Goal: Transaction & Acquisition: Book appointment/travel/reservation

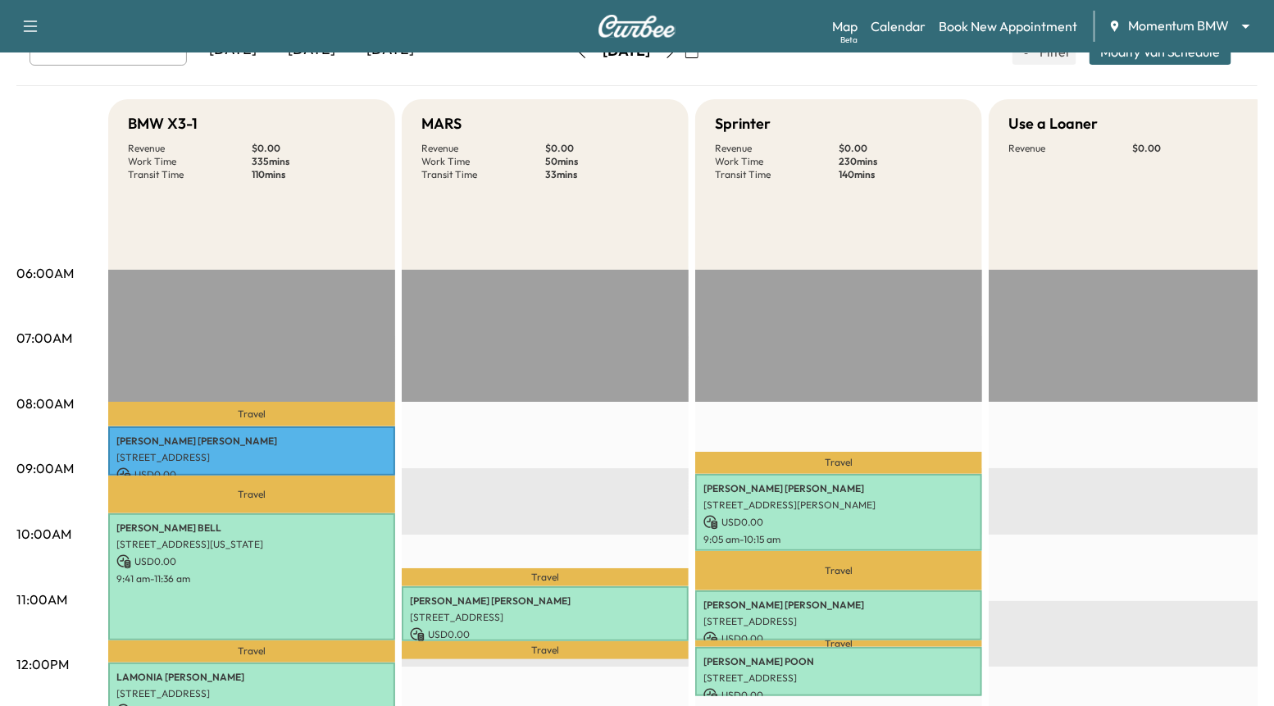
scroll to position [59, 0]
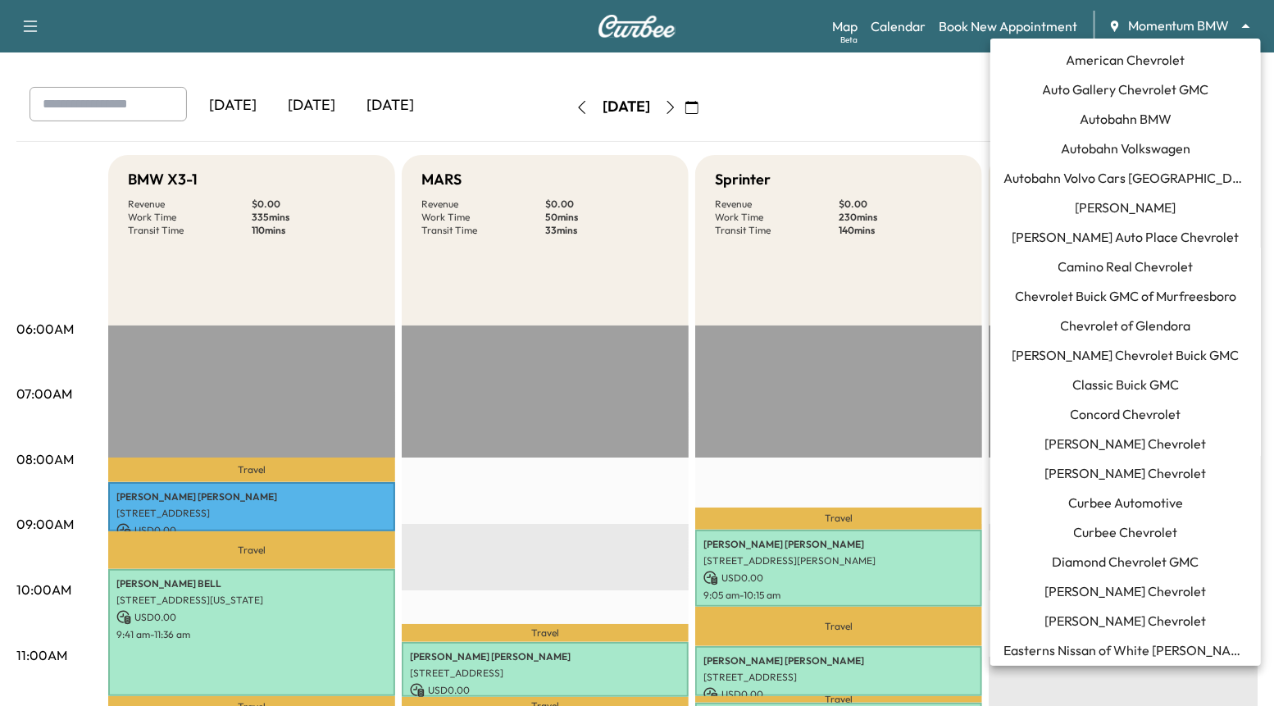
click at [1189, 20] on body "Support Log Out Map Beta Calendar Book New Appointment Momentum BMW ******** ​ …" at bounding box center [637, 294] width 1274 height 706
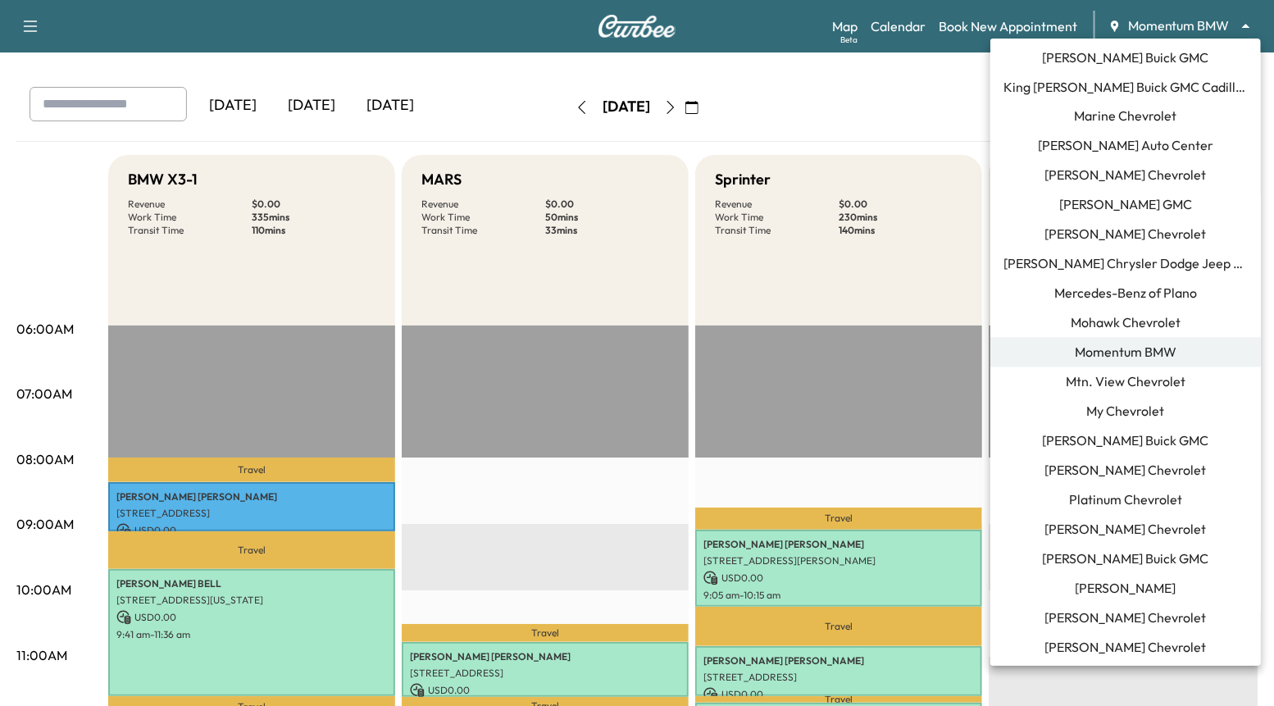
click at [879, 80] on div at bounding box center [637, 353] width 1274 height 706
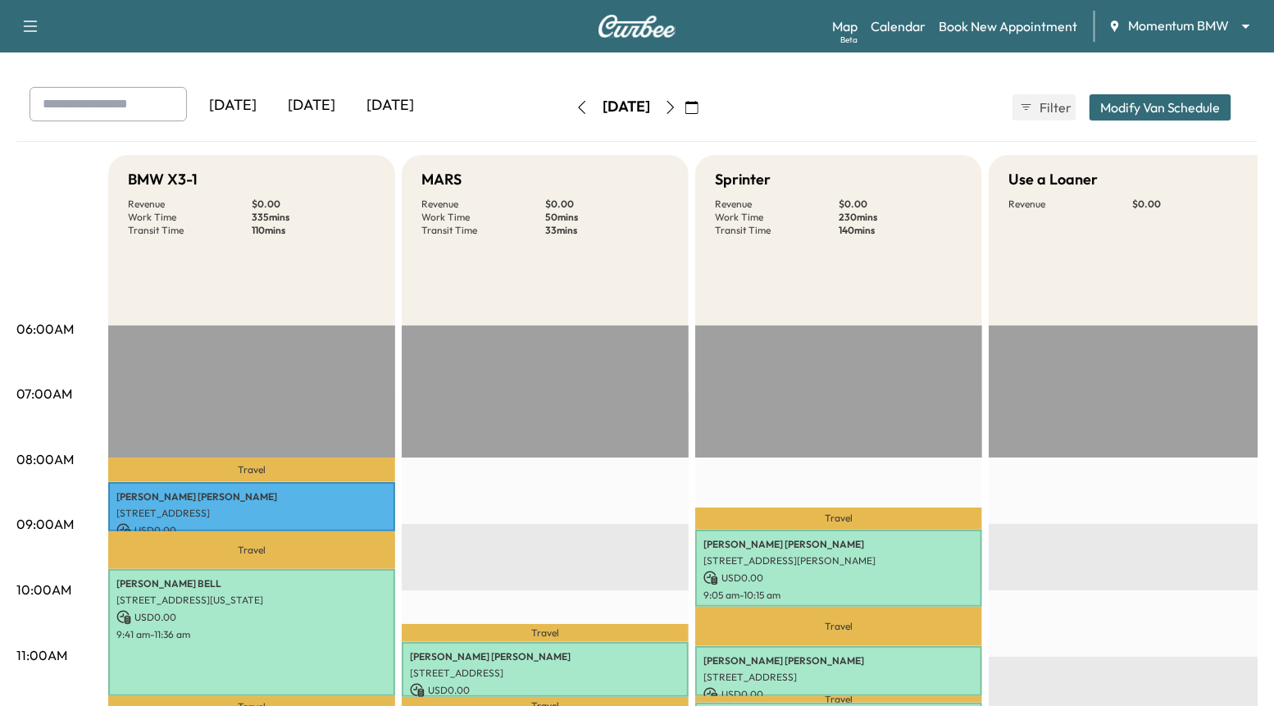
click at [1134, 26] on body "Support Log Out Map Beta Calendar Book New Appointment Momentum BMW ******** ​ …" at bounding box center [637, 294] width 1274 height 706
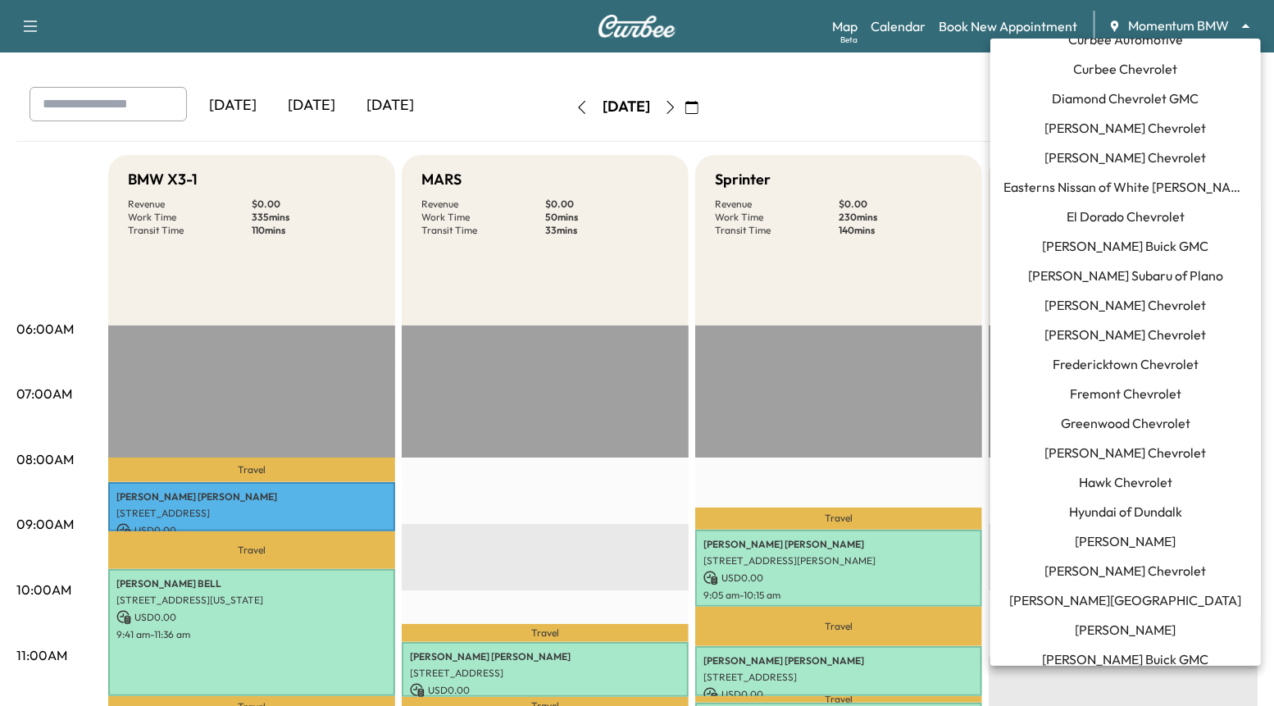
scroll to position [225, 0]
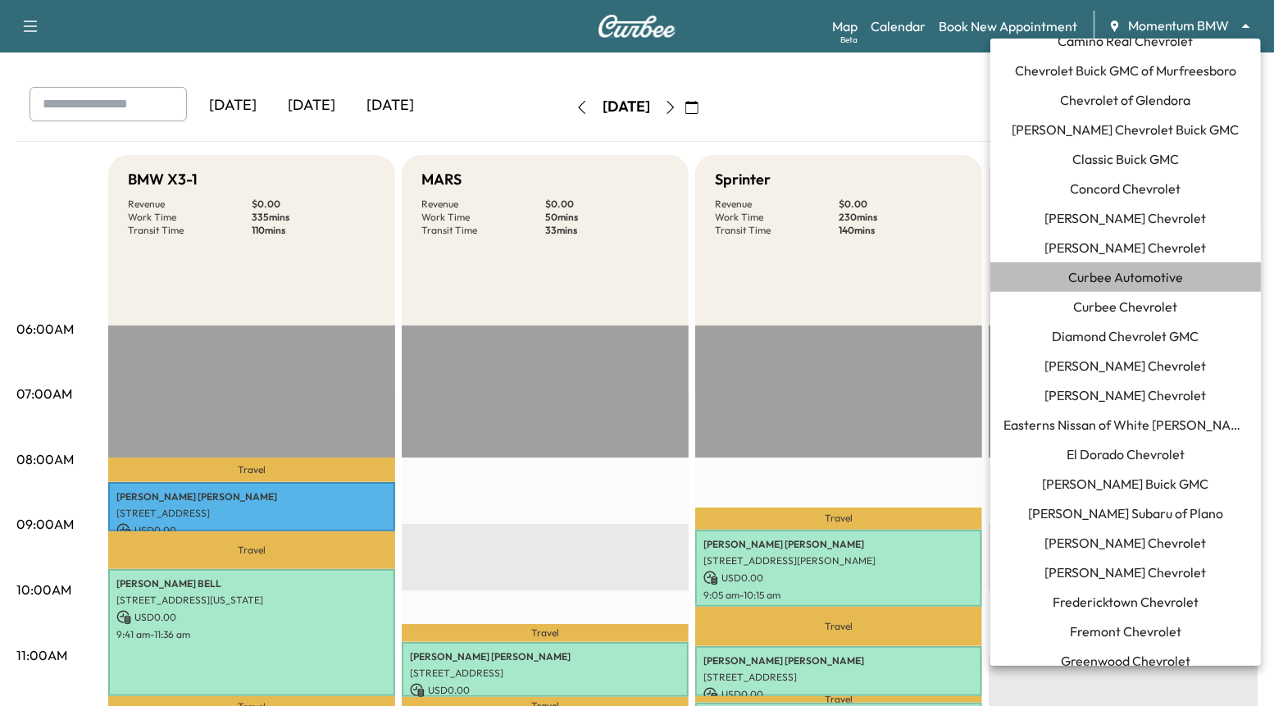
click at [1145, 274] on span "Curbee Automotive" at bounding box center [1125, 277] width 115 height 20
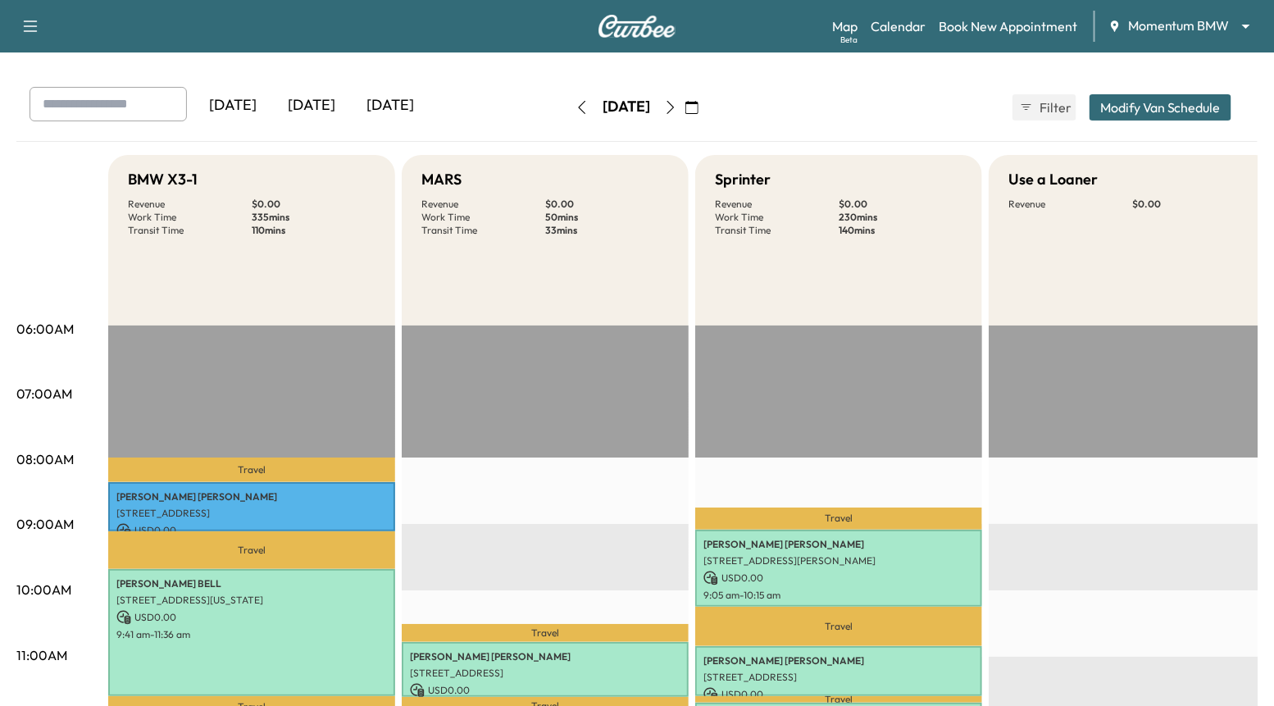
scroll to position [0, 0]
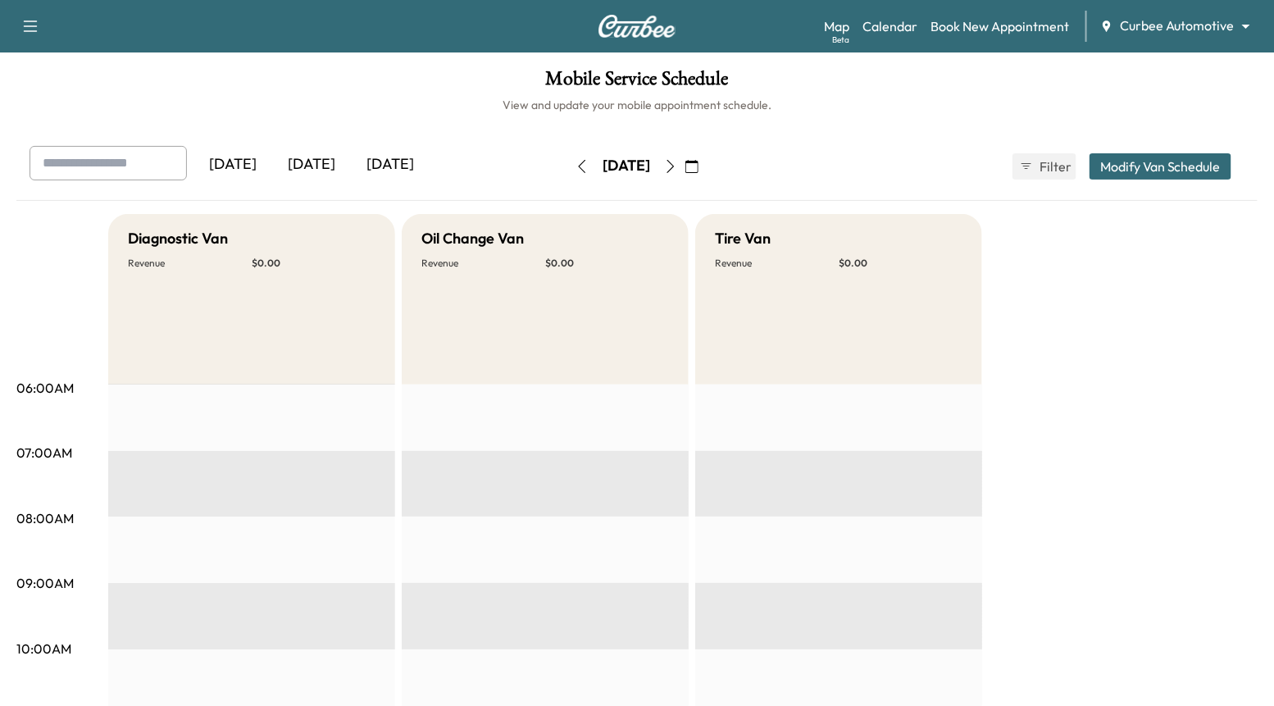
click at [311, 160] on div "[DATE]" at bounding box center [311, 165] width 79 height 38
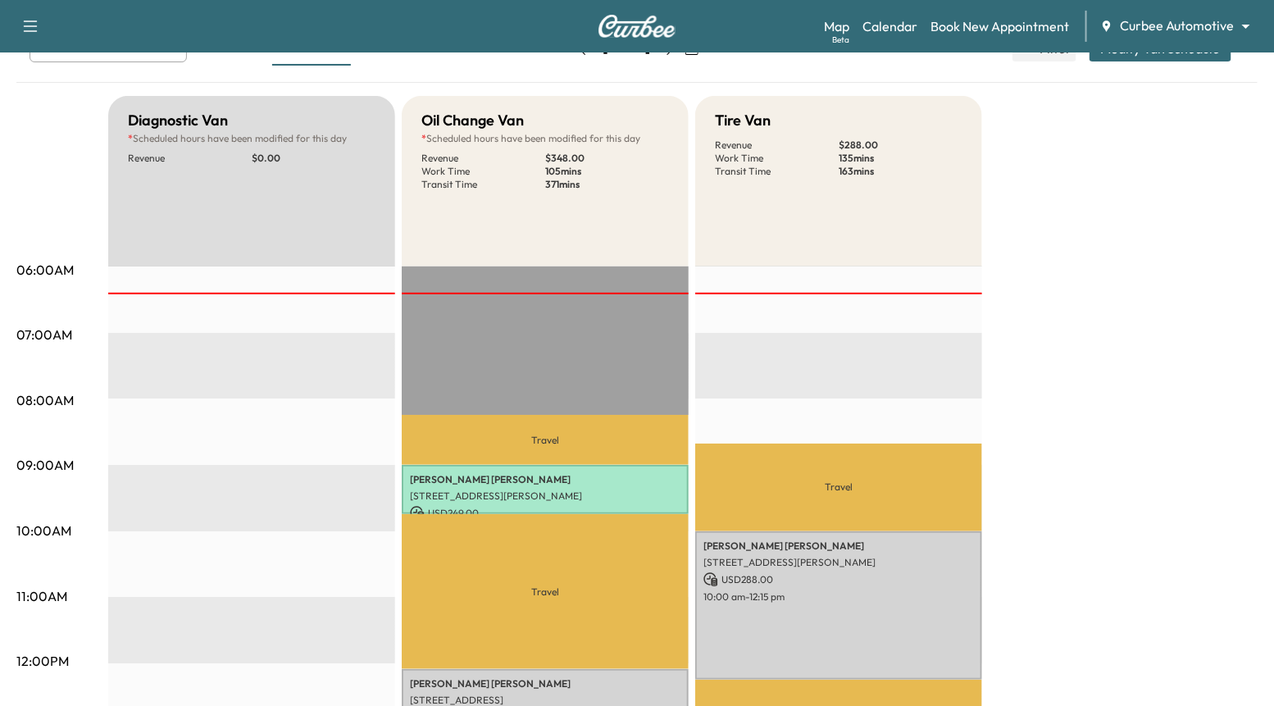
scroll to position [41, 0]
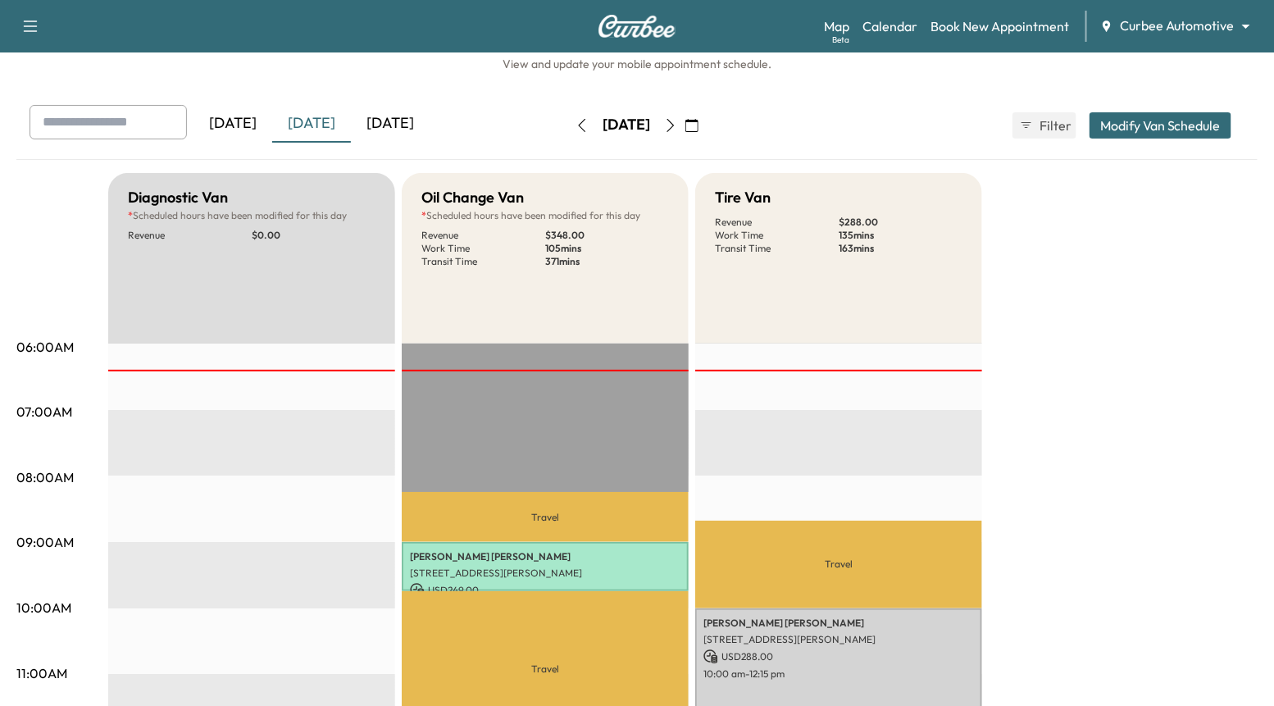
click at [575, 122] on icon "button" at bounding box center [581, 125] width 13 height 13
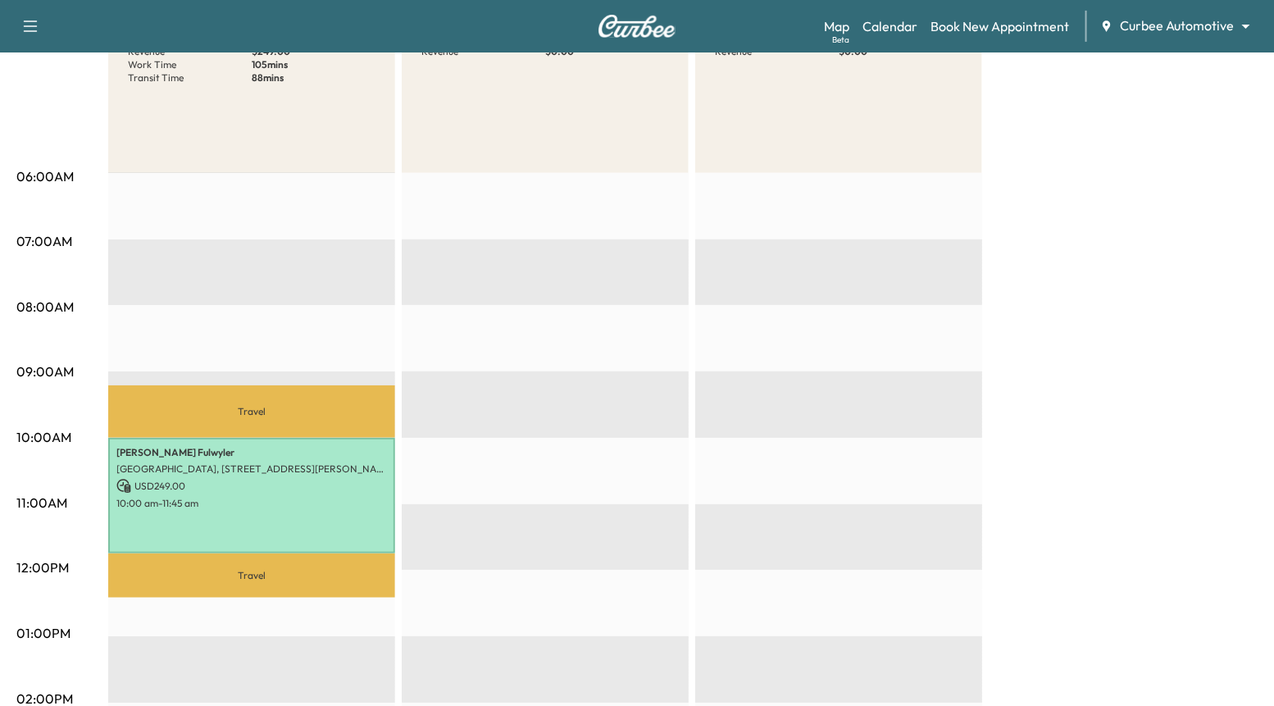
scroll to position [54, 0]
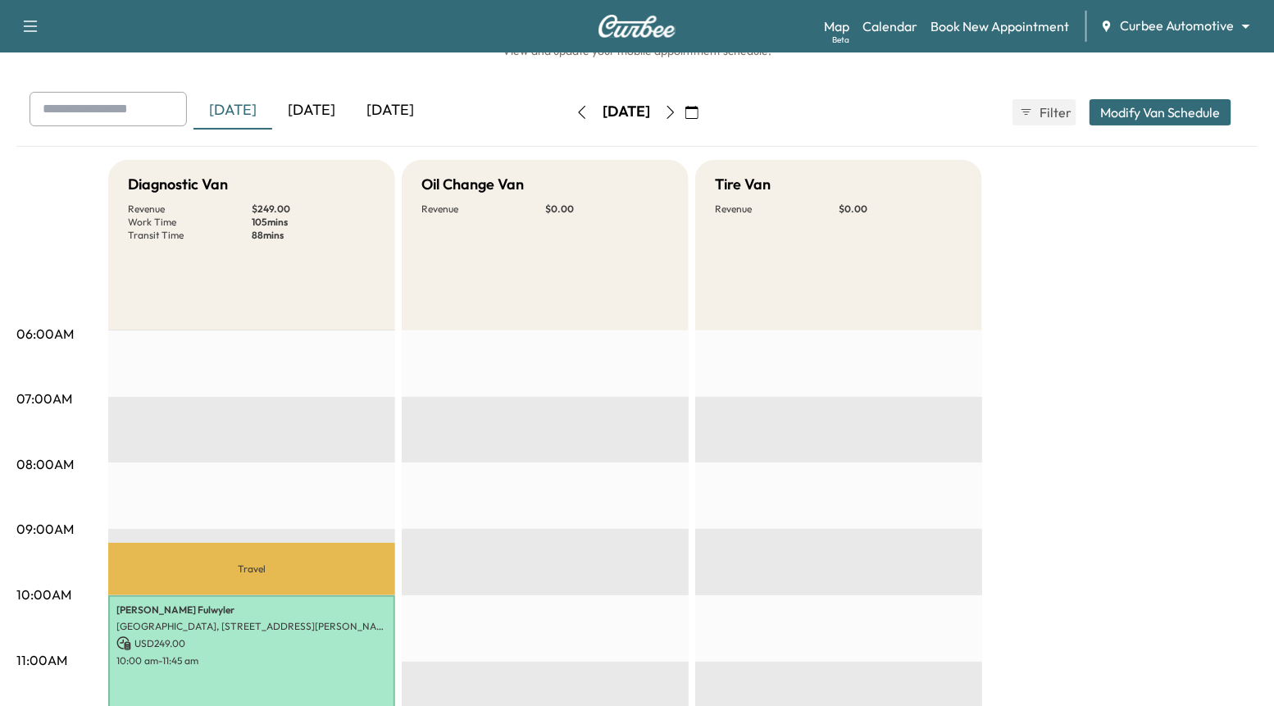
click at [575, 116] on icon "button" at bounding box center [581, 112] width 13 height 13
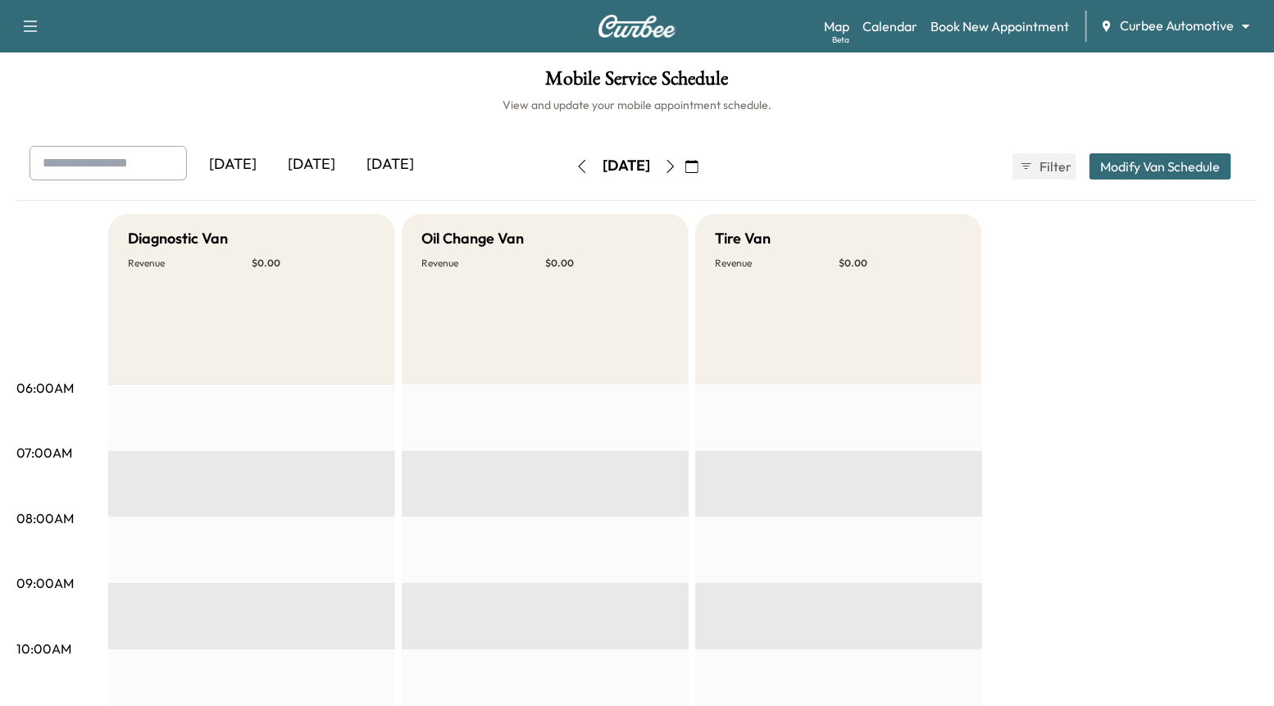
click at [677, 166] on icon "button" at bounding box center [670, 166] width 13 height 13
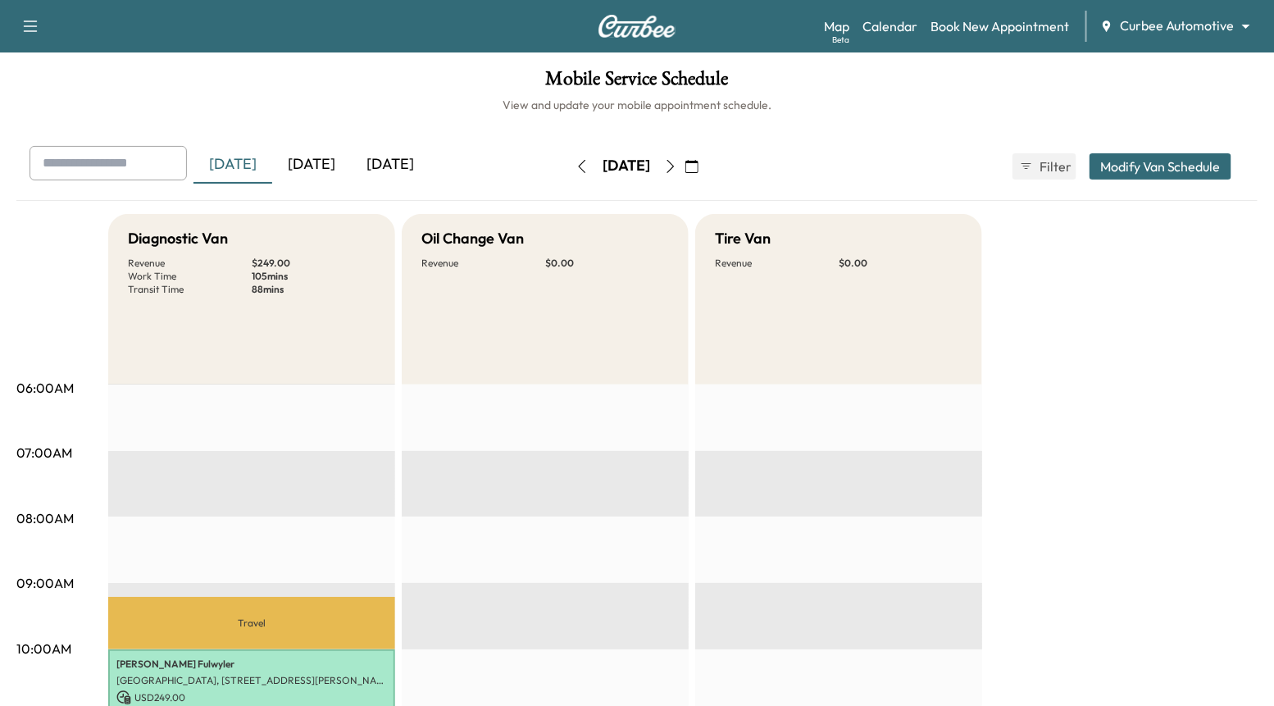
click at [677, 166] on icon "button" at bounding box center [670, 166] width 13 height 13
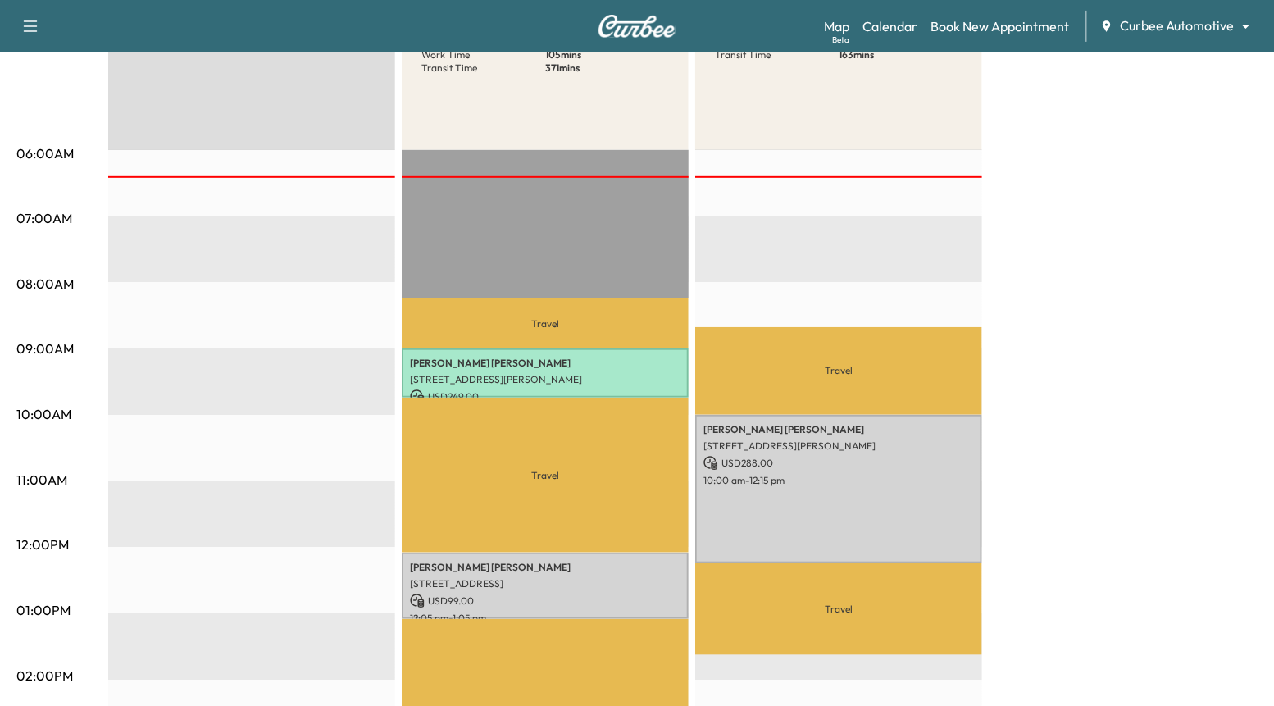
scroll to position [239, 0]
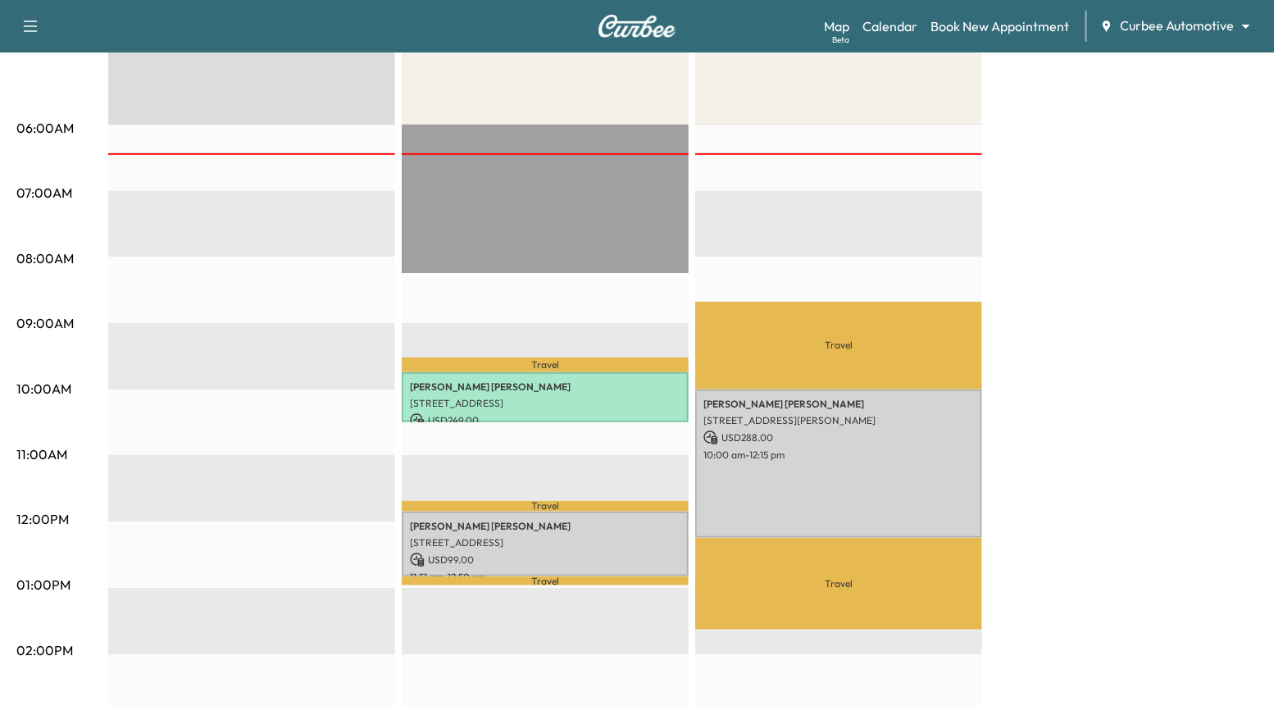
scroll to position [261, 0]
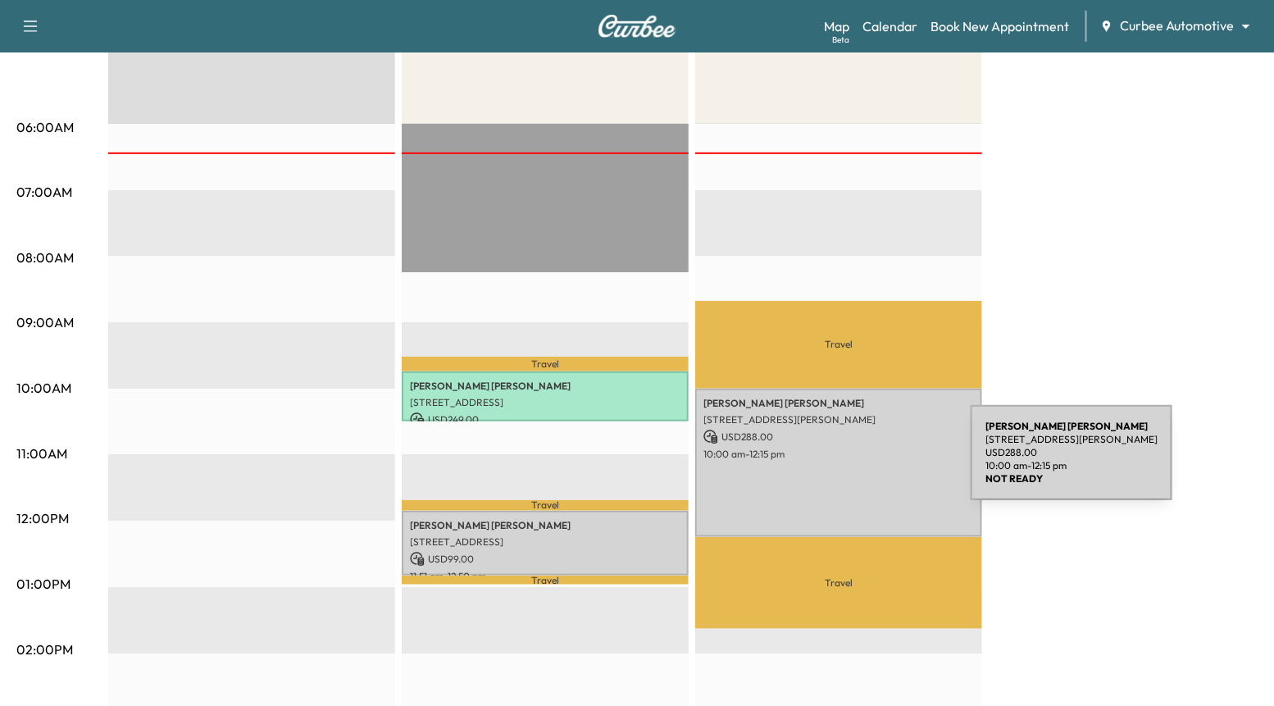
click at [848, 462] on div "Joshua Powell 2000 E Gene Autry Way, Anaheim, CA 92806, USA USD 288.00 10:00 am…" at bounding box center [838, 463] width 287 height 149
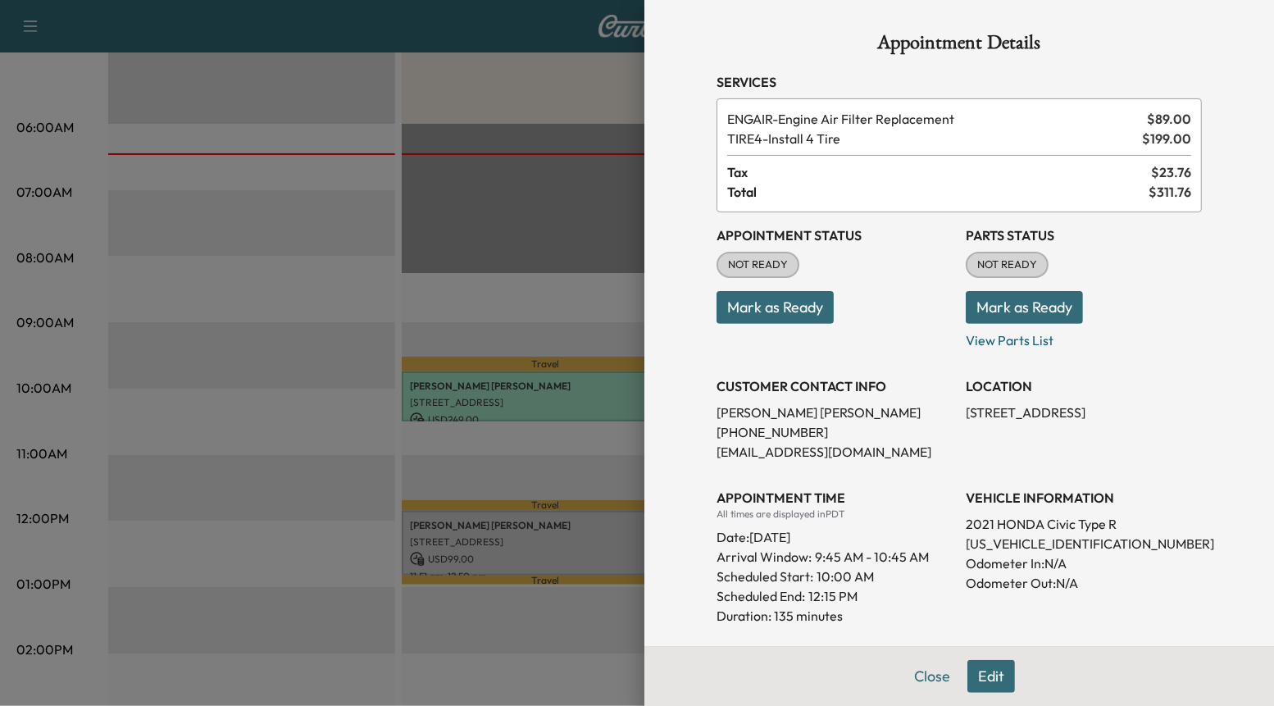
click at [342, 379] on div at bounding box center [637, 353] width 1274 height 706
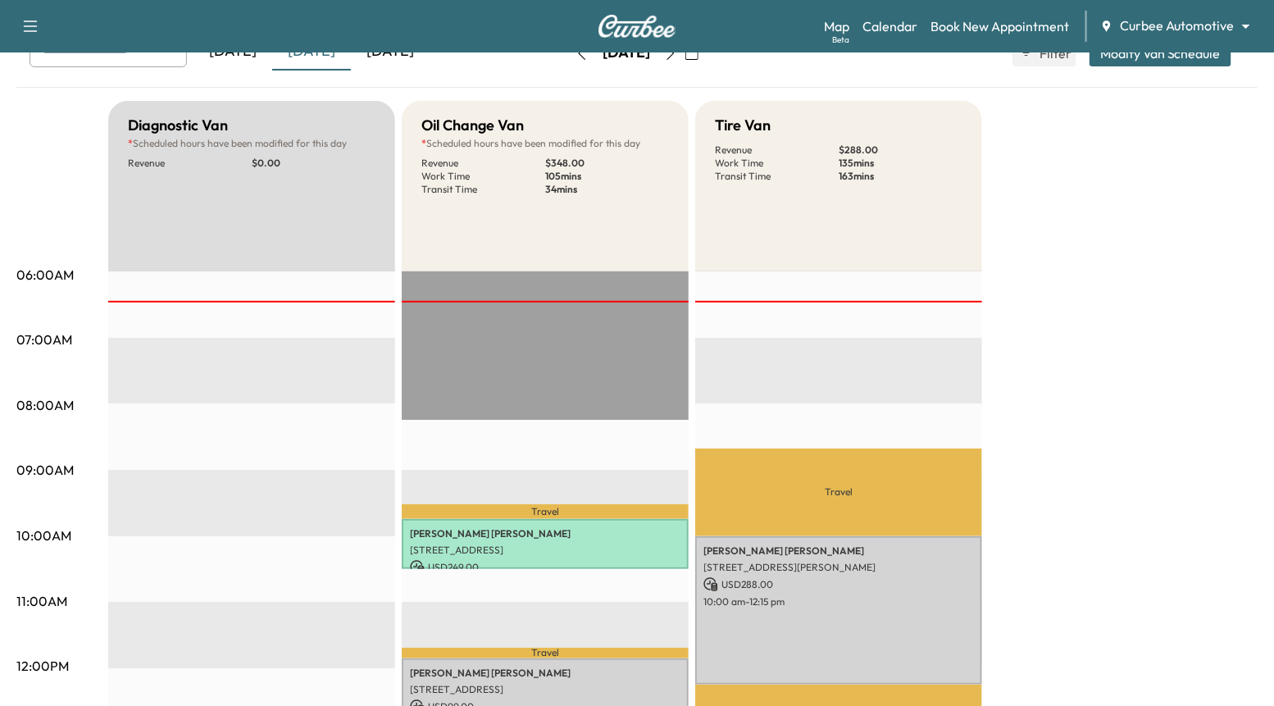
scroll to position [111, 0]
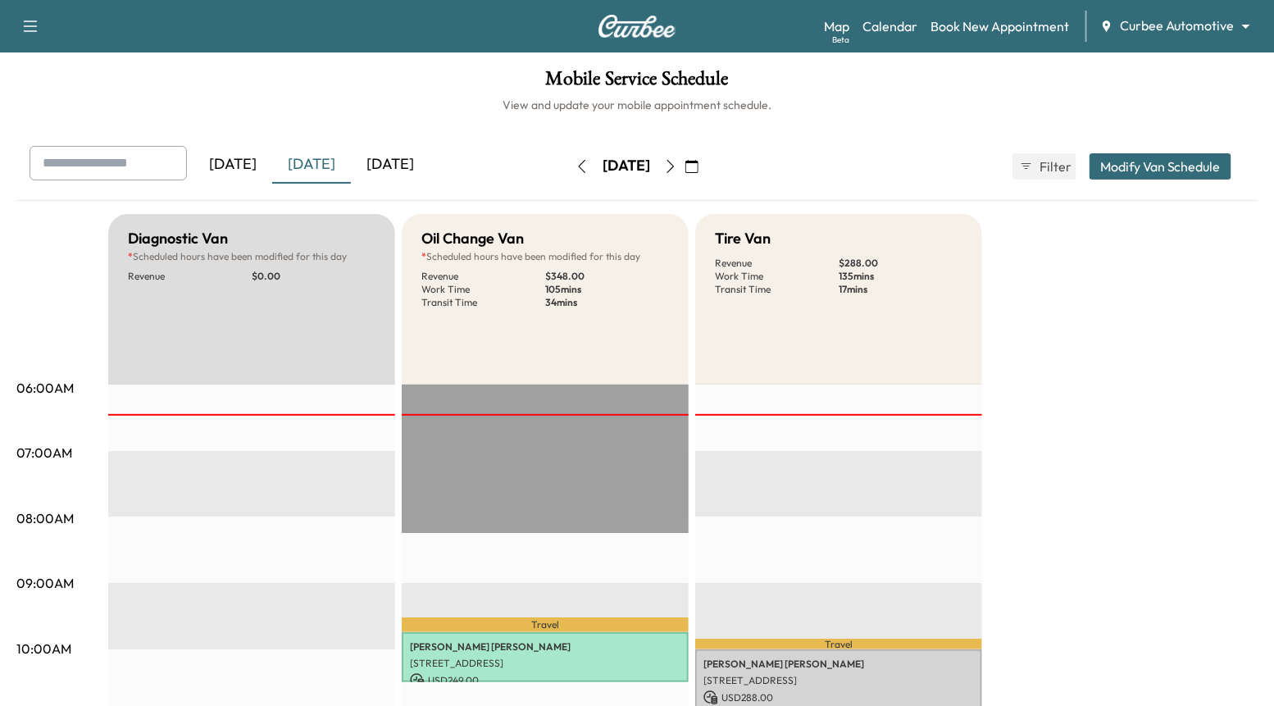
click at [1180, 151] on div "Yesterday Today Tomorrow Wednesday, October 15 October 2025 S M T W T F S 28 29…" at bounding box center [636, 166] width 1241 height 41
click at [1175, 163] on button "Modify Van Schedule" at bounding box center [1160, 166] width 142 height 26
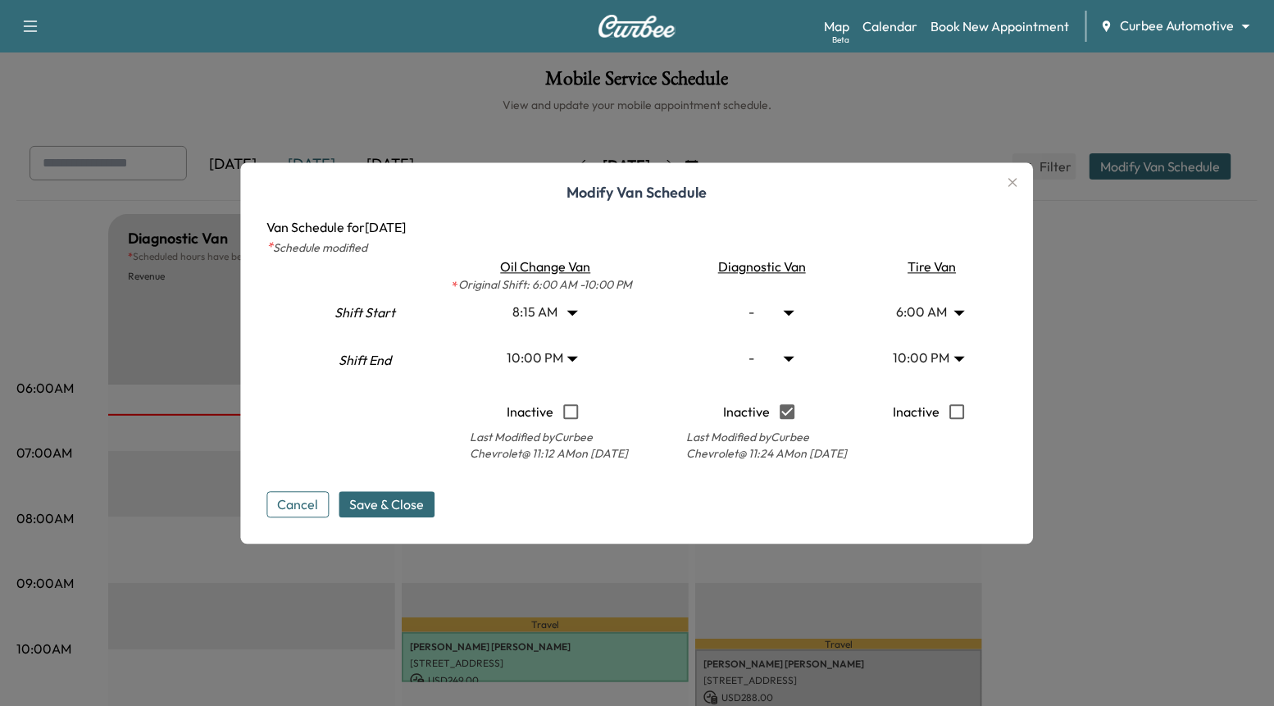
click at [1214, 288] on div at bounding box center [637, 353] width 1274 height 706
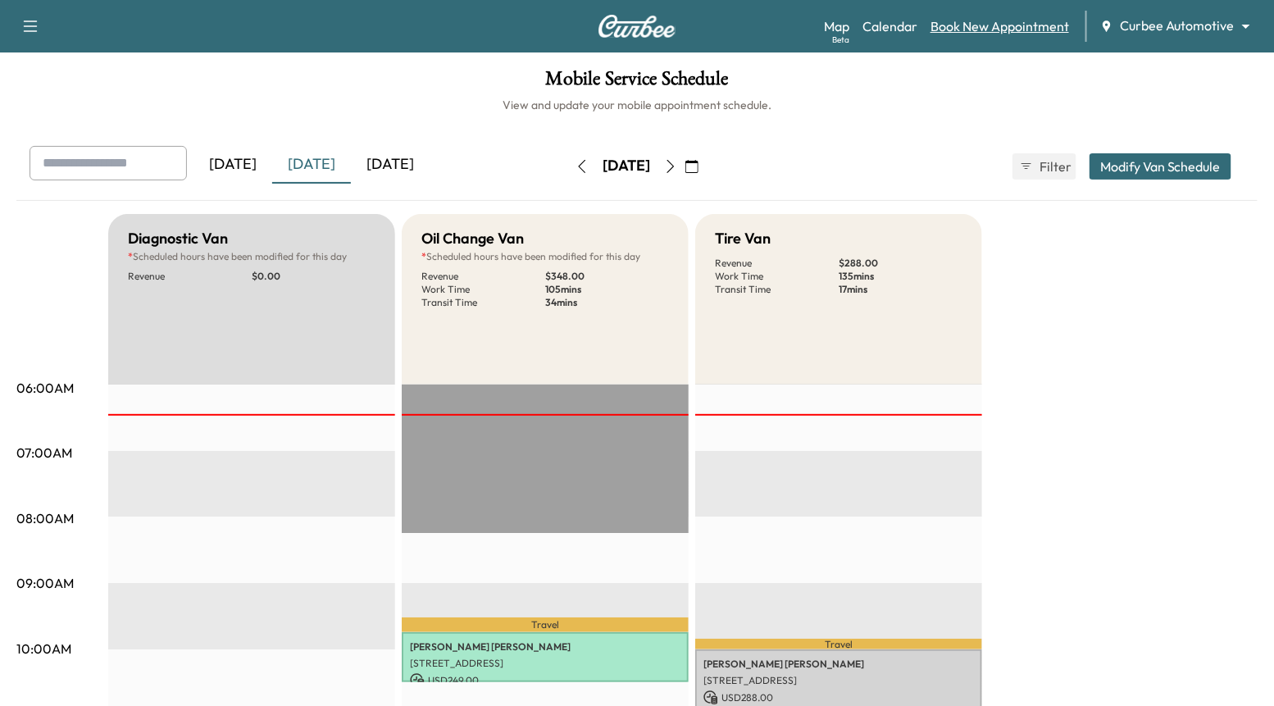
click at [970, 22] on link "Book New Appointment" at bounding box center [999, 26] width 139 height 20
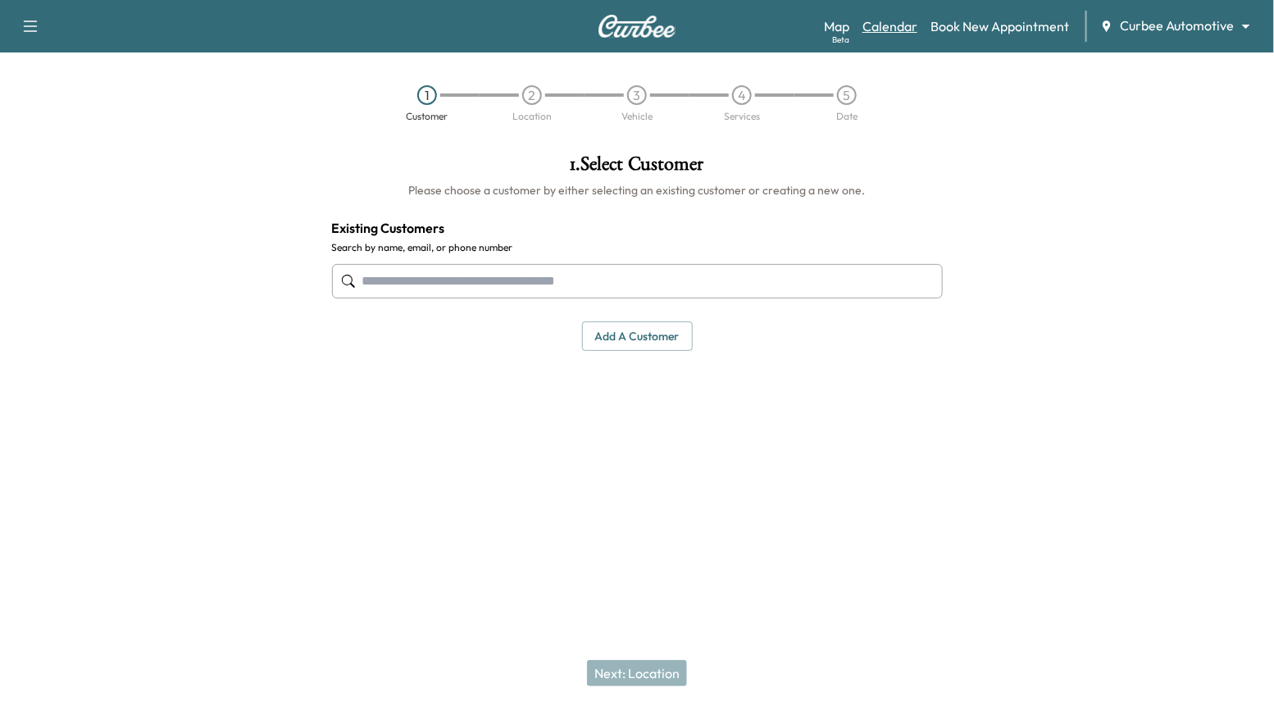
click at [914, 21] on link "Calendar" at bounding box center [889, 26] width 55 height 20
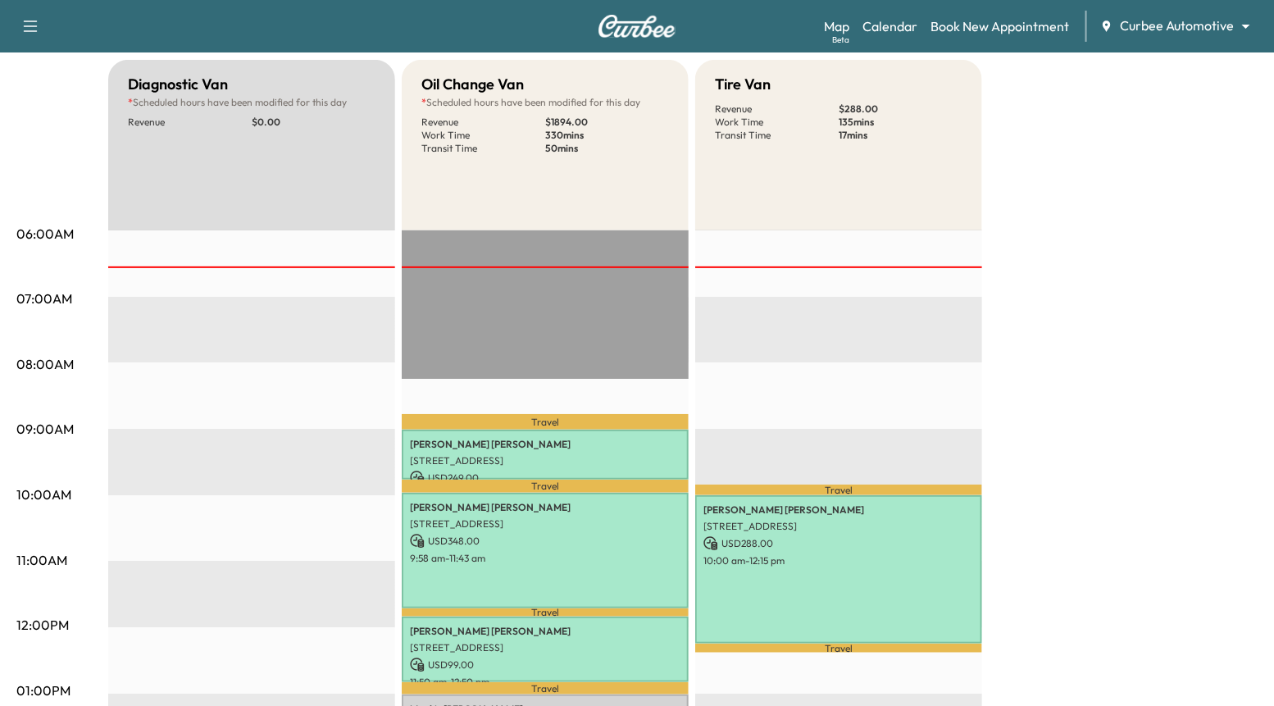
scroll to position [153, 0]
click at [1039, 30] on link "Book New Appointment" at bounding box center [999, 26] width 139 height 20
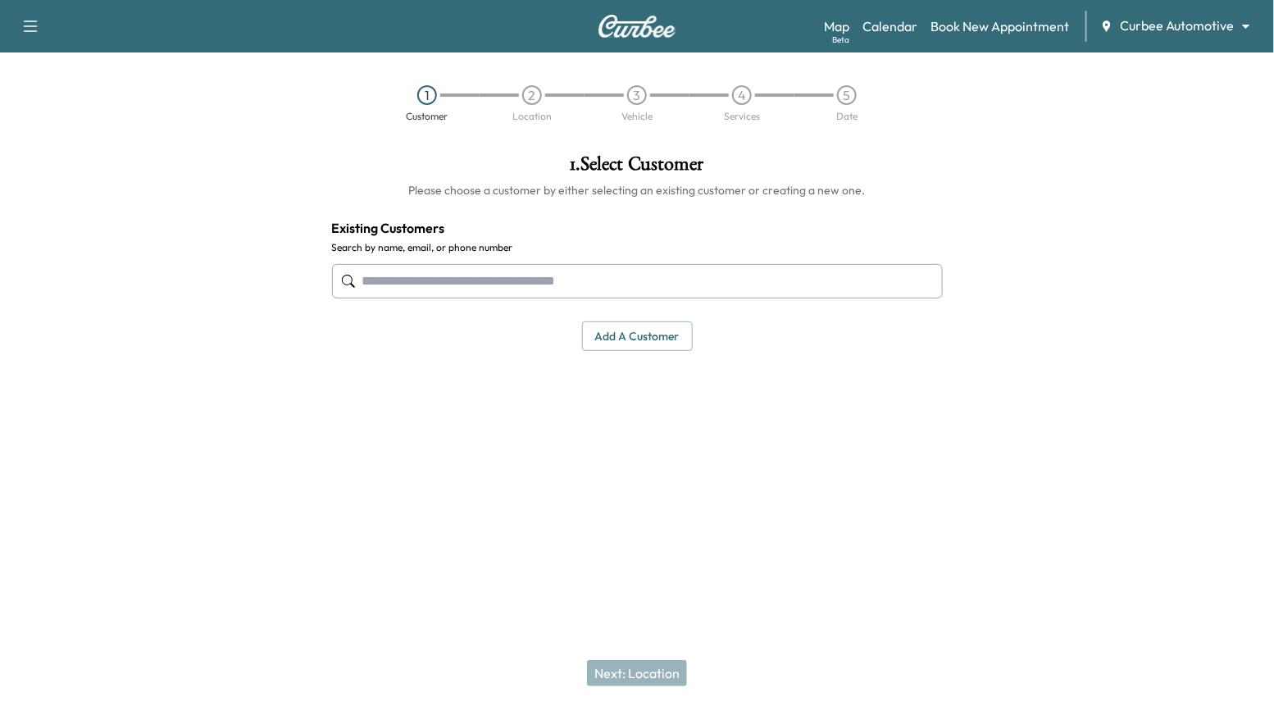
click at [613, 282] on input "text" at bounding box center [637, 281] width 611 height 34
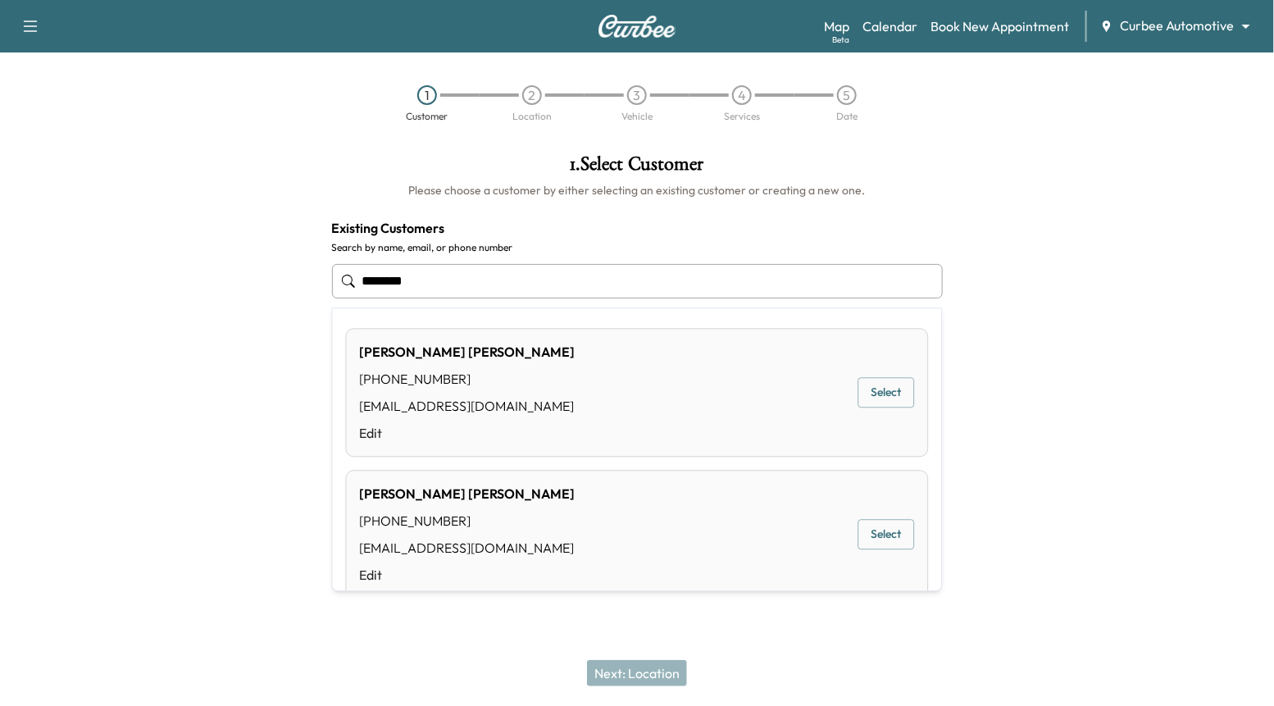
click at [895, 552] on div "Matt Schwartz (310) 650-0120 matt@curbee.com Edit Select" at bounding box center [637, 534] width 583 height 129
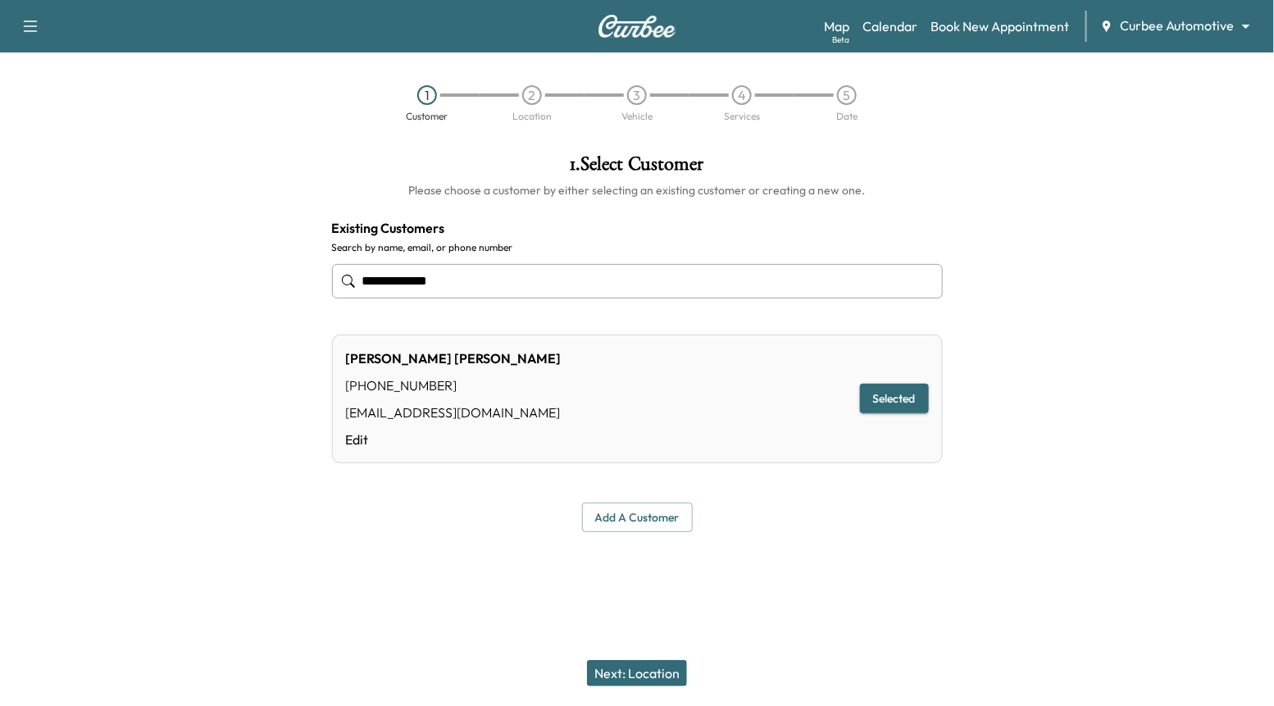
type input "**********"
click at [893, 540] on div "**********" at bounding box center [637, 343] width 637 height 404
click at [652, 667] on button "Next: Location" at bounding box center [637, 673] width 100 height 26
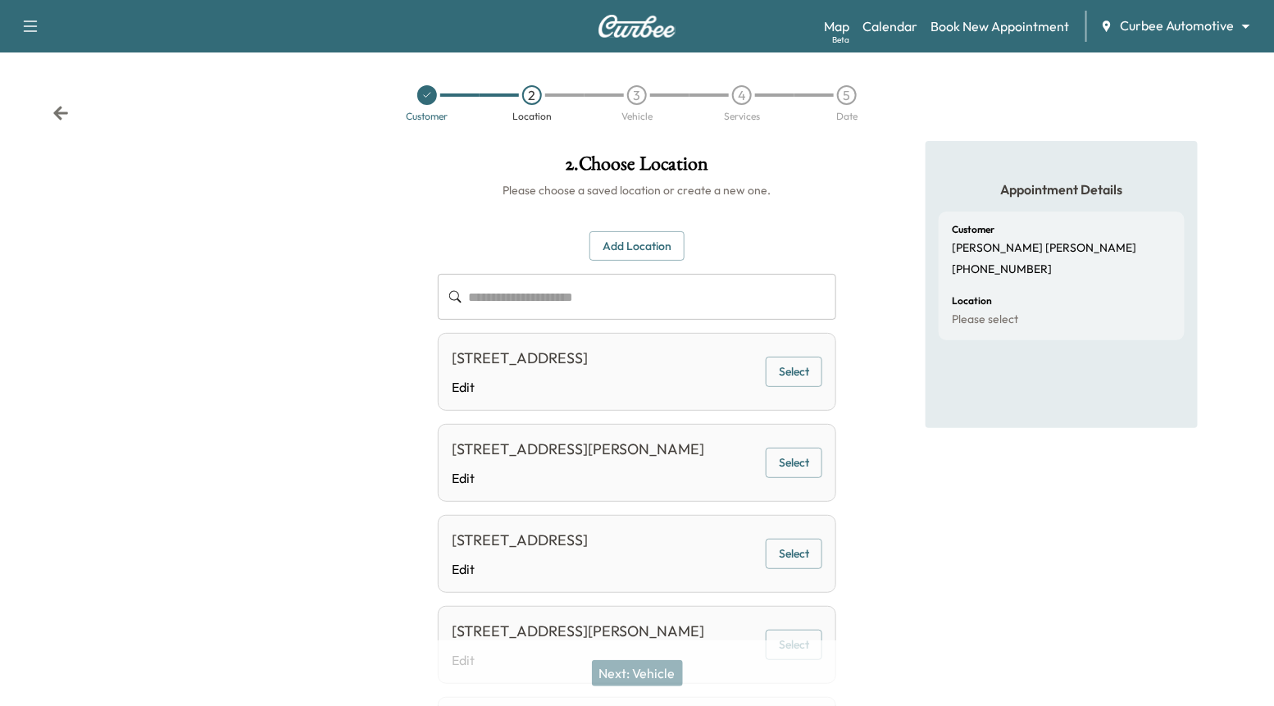
click at [636, 242] on button "Add Location" at bounding box center [636, 246] width 95 height 30
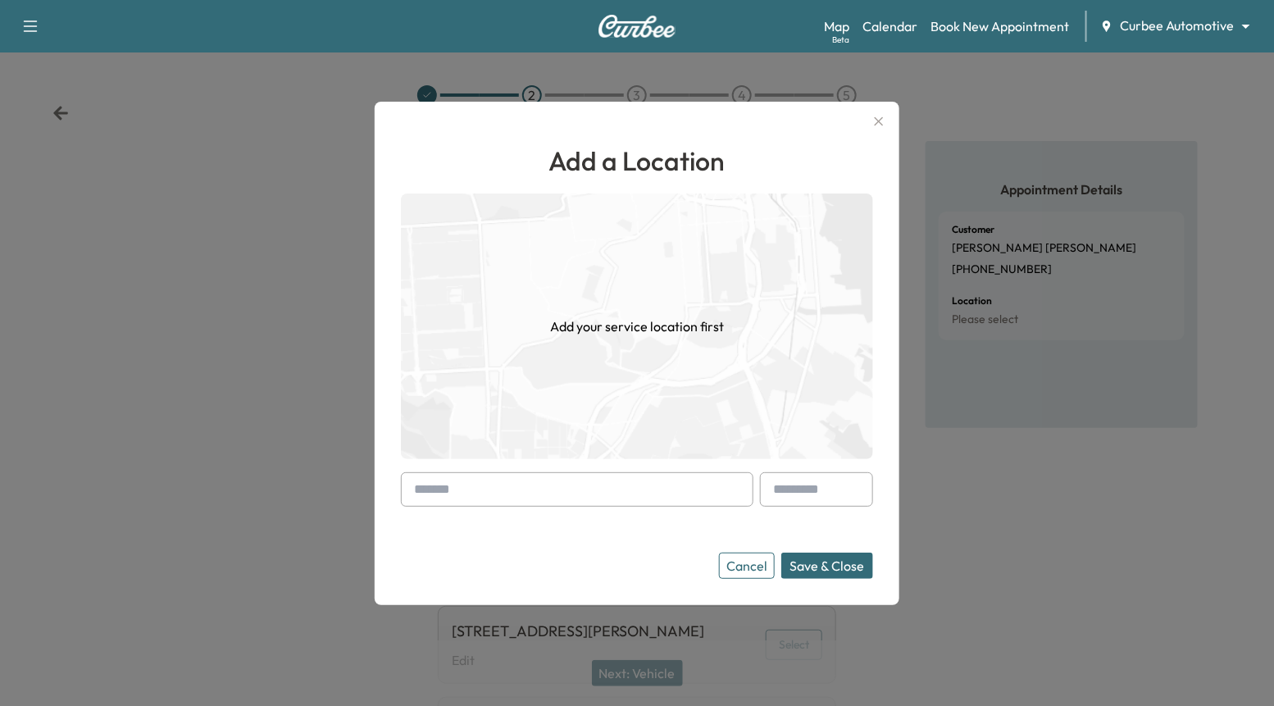
click at [566, 493] on input "text" at bounding box center [577, 489] width 352 height 34
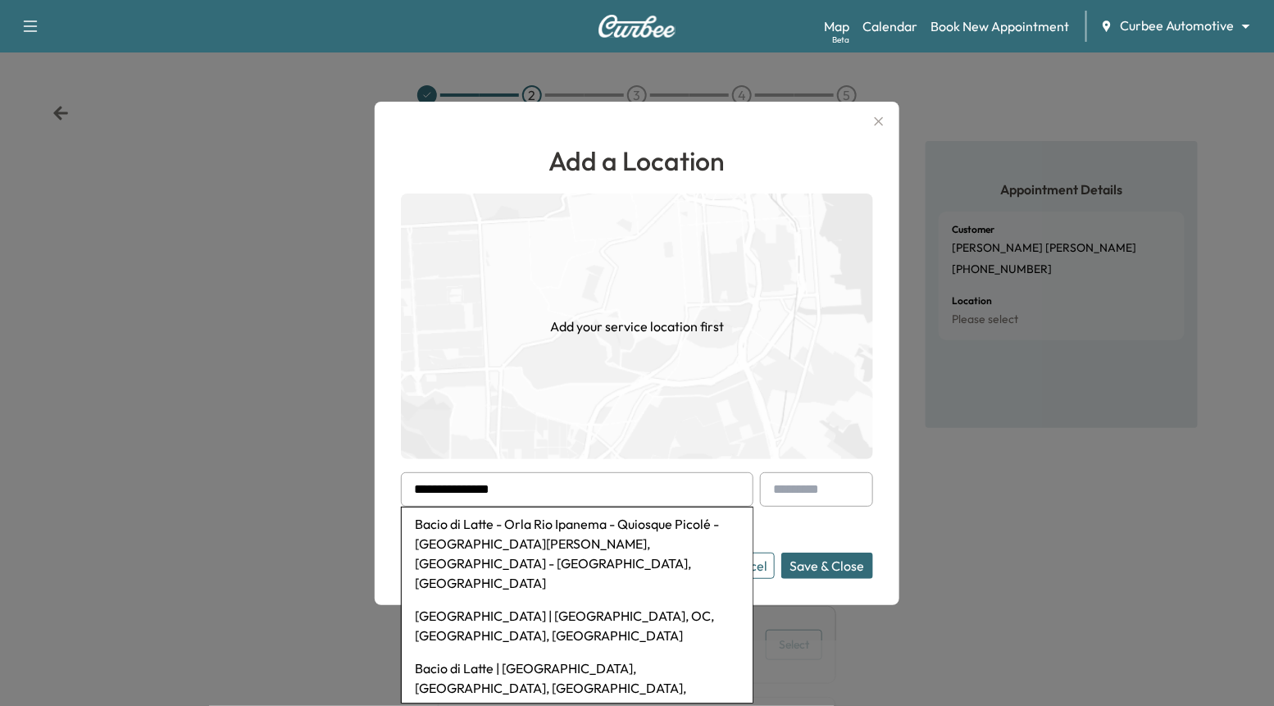
type input "**********"
click at [889, 124] on button "button" at bounding box center [879, 121] width 28 height 26
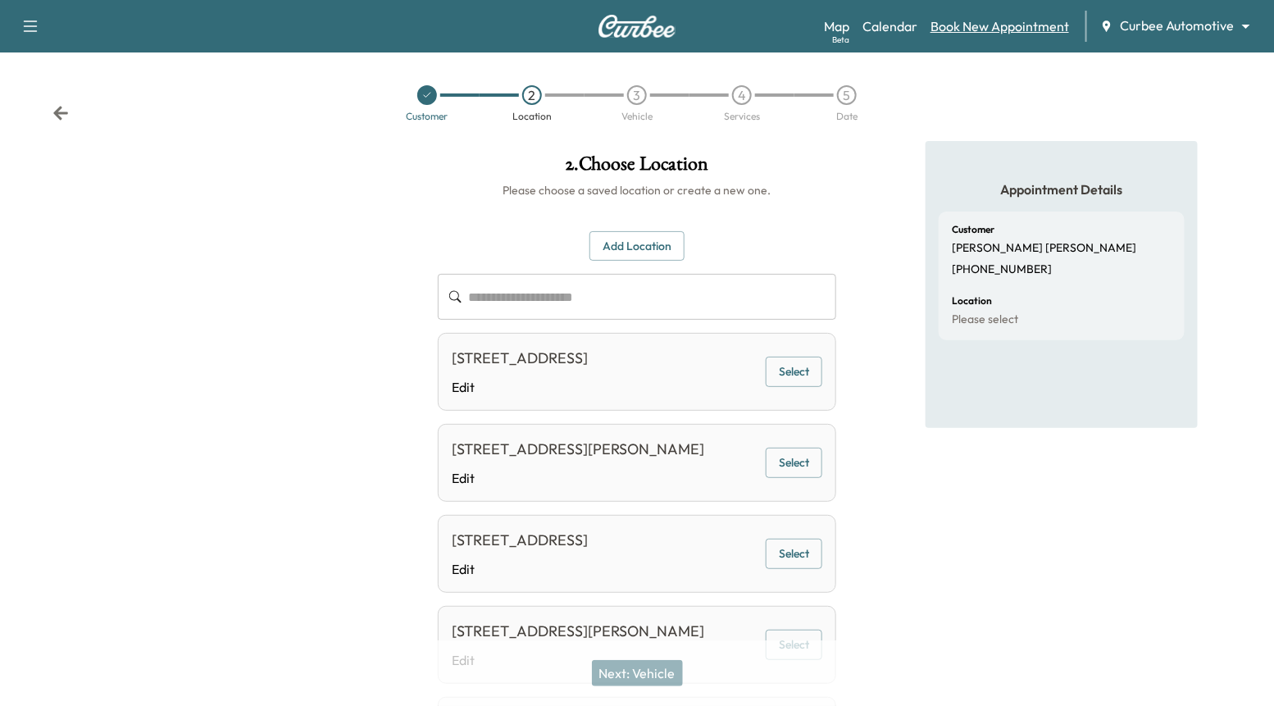
click at [974, 29] on link "Book New Appointment" at bounding box center [999, 26] width 139 height 20
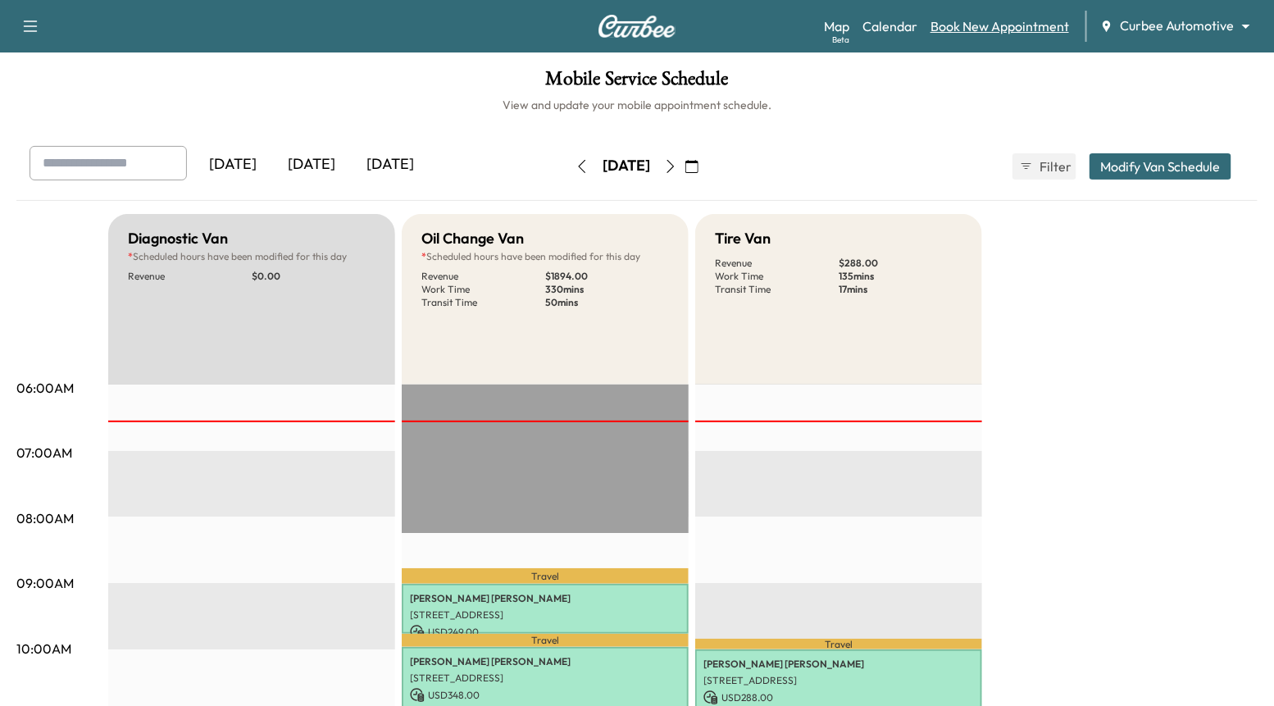
click at [998, 27] on link "Book New Appointment" at bounding box center [999, 26] width 139 height 20
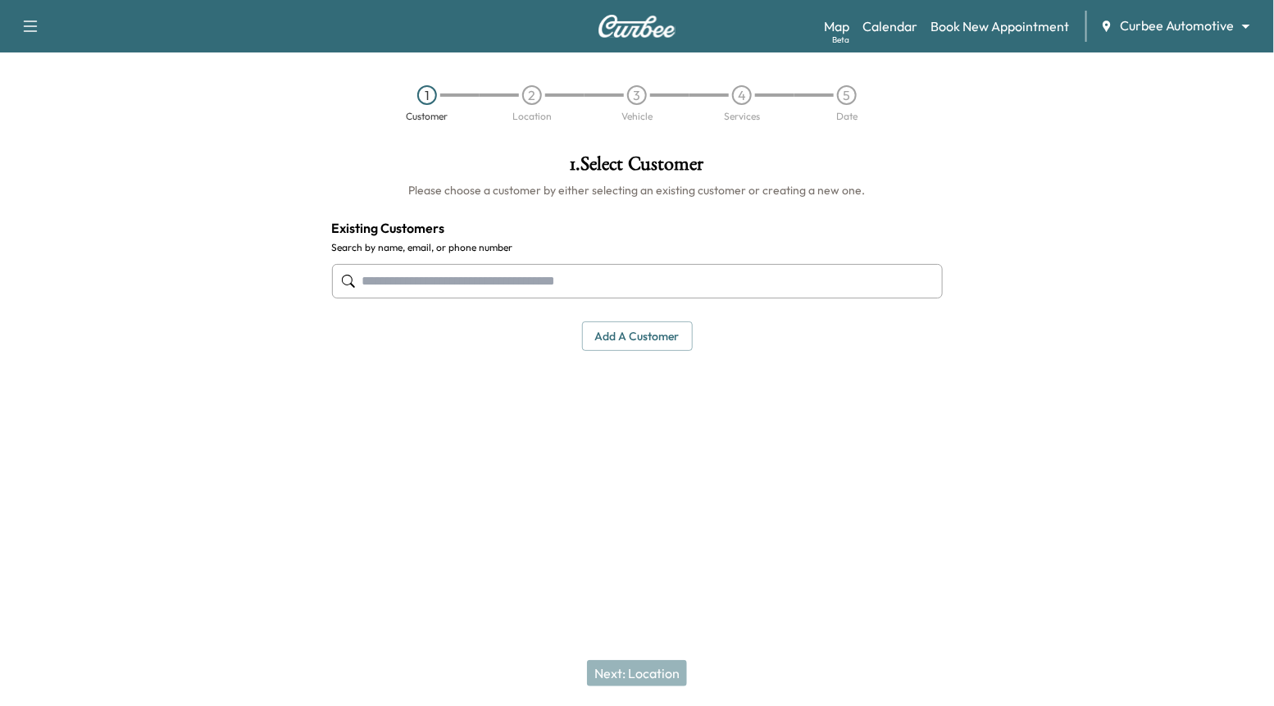
click at [617, 346] on button "Add a customer" at bounding box center [637, 336] width 111 height 30
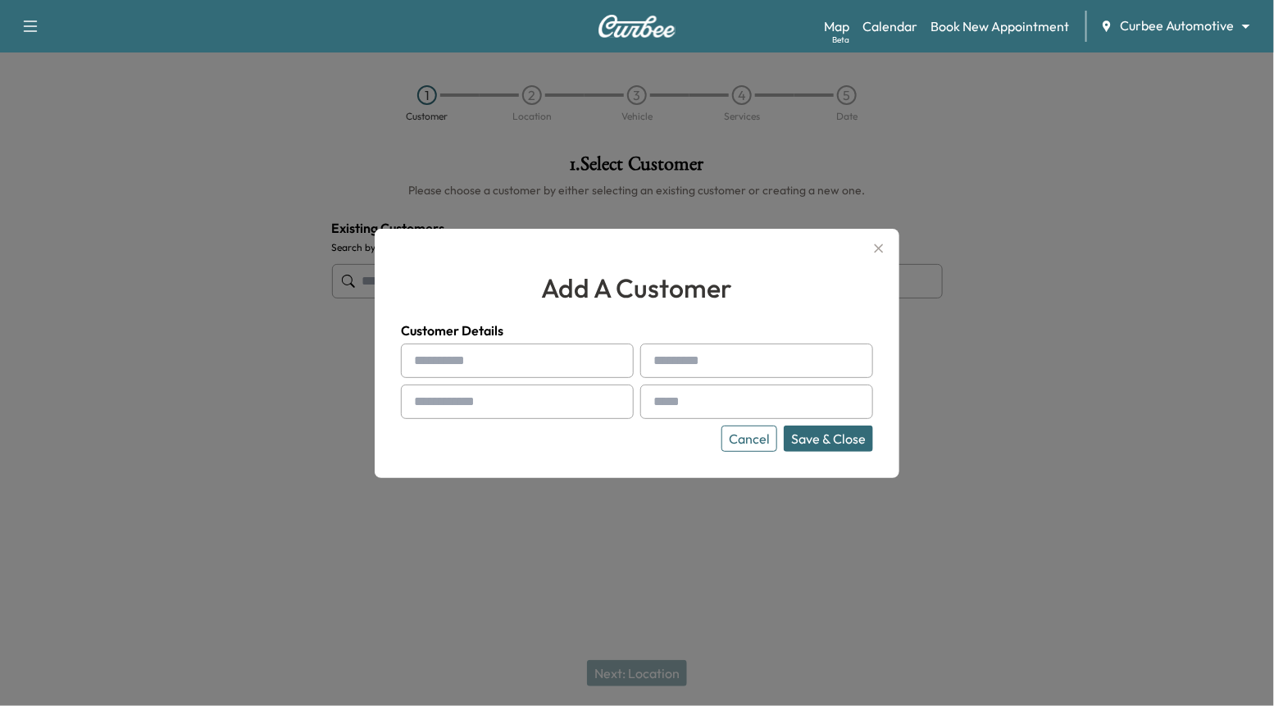
click at [574, 363] on input "text" at bounding box center [517, 360] width 233 height 34
type input "*****"
type input "******"
type input "**********"
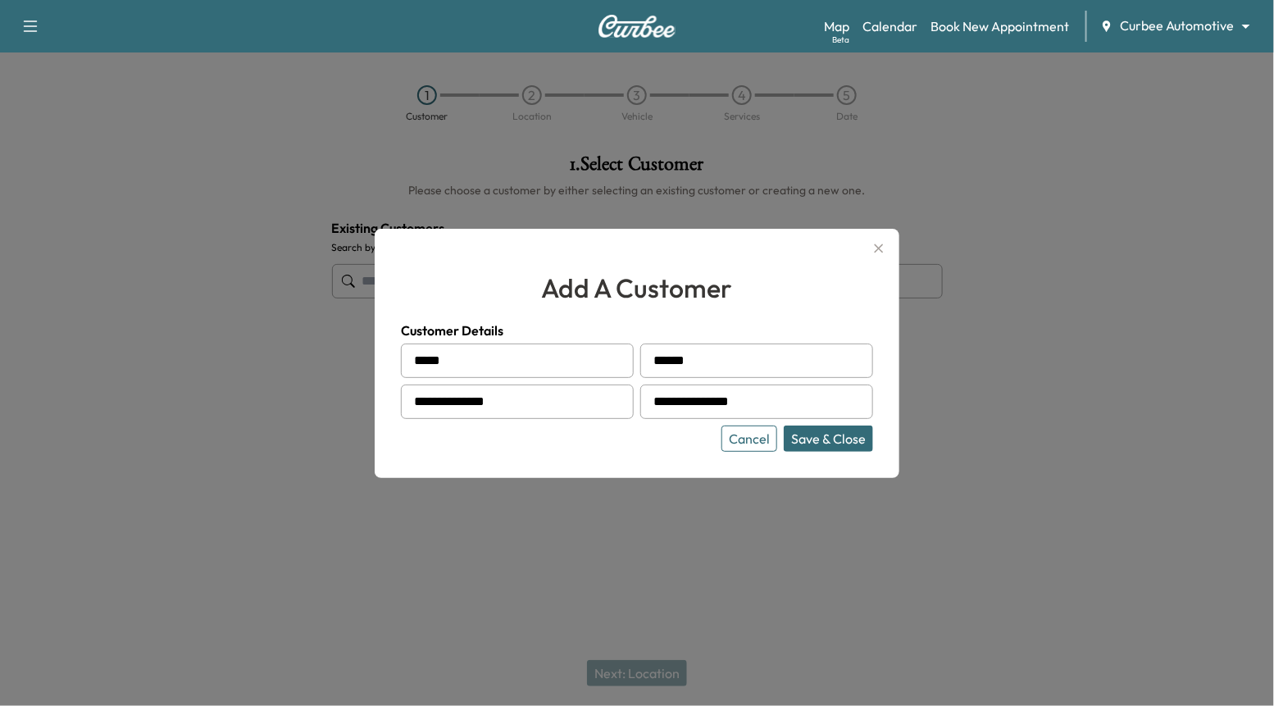
click at [824, 434] on button "Save & Close" at bounding box center [828, 438] width 89 height 26
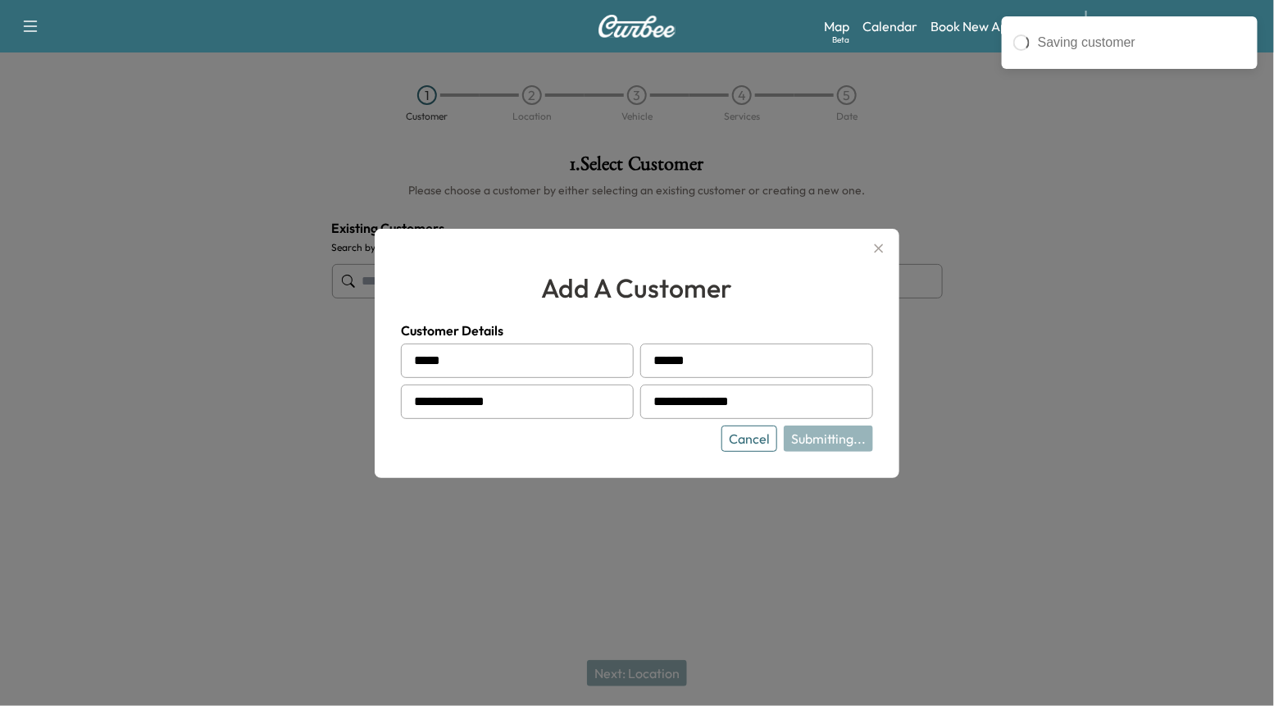
type input "**********"
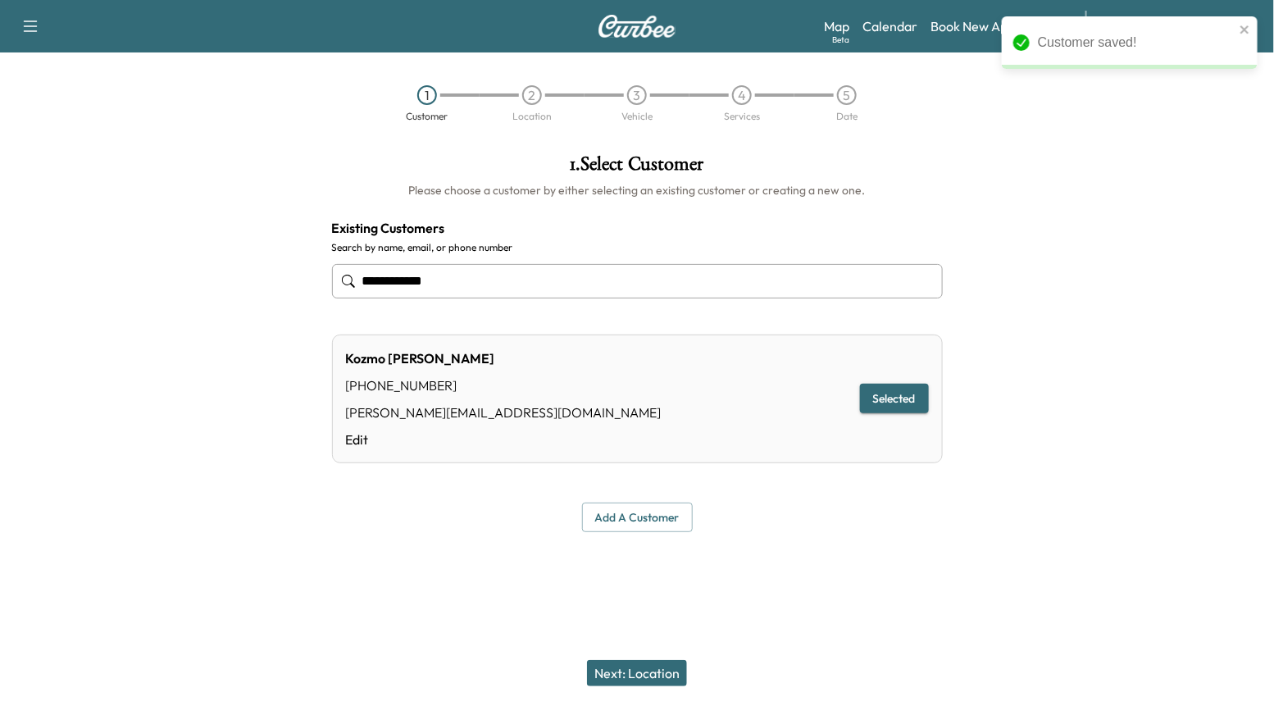
click at [662, 662] on button "Next: Location" at bounding box center [637, 673] width 100 height 26
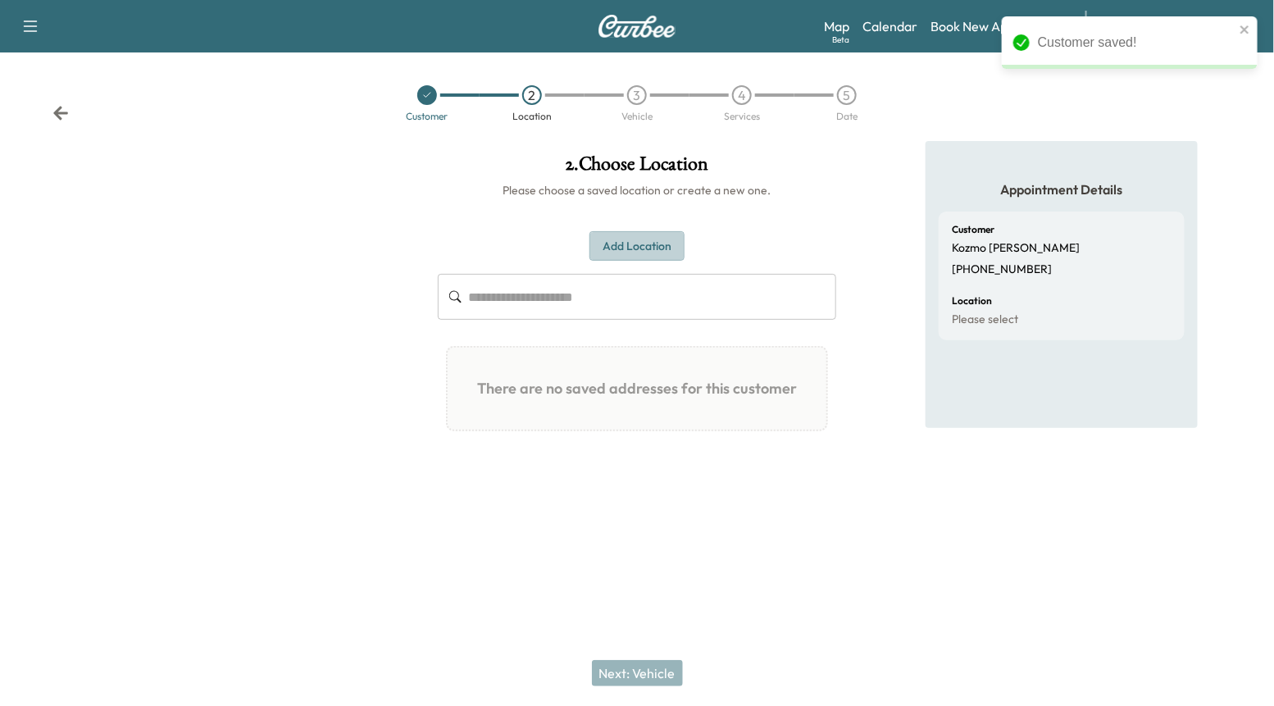
click at [634, 235] on button "Add Location" at bounding box center [636, 246] width 95 height 30
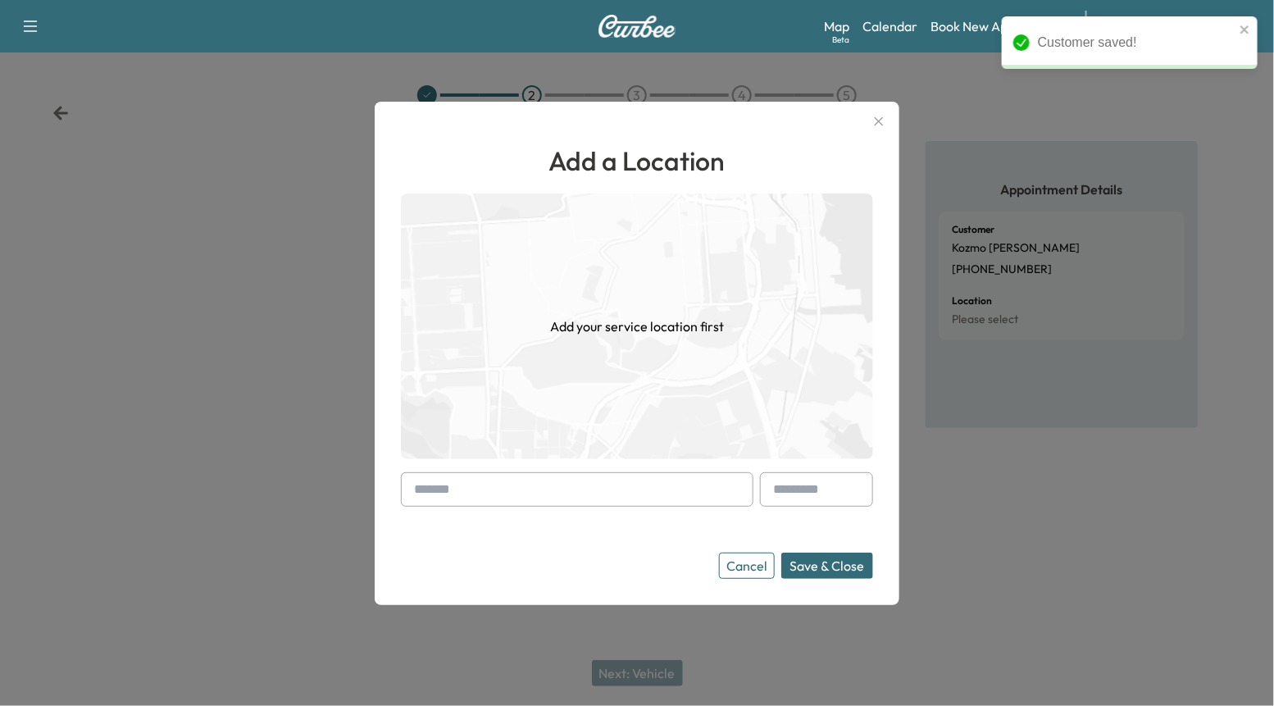
click at [561, 488] on input "text" at bounding box center [577, 489] width 352 height 34
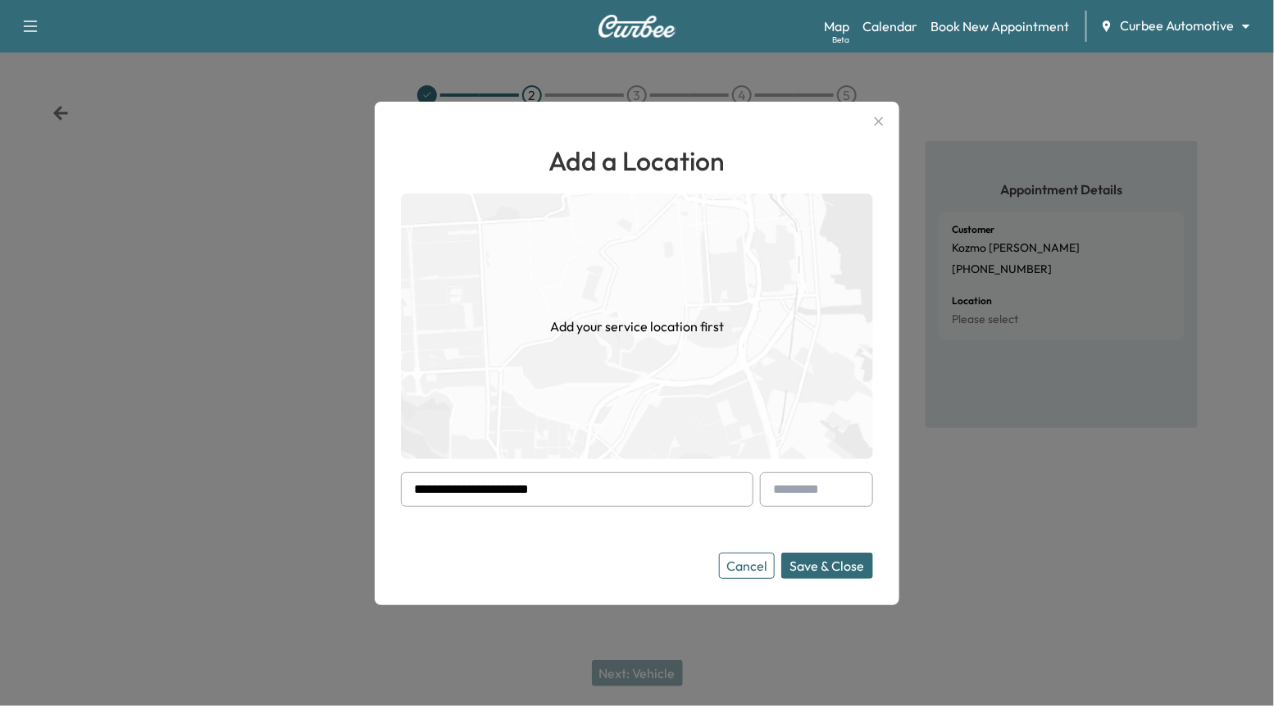
drag, startPoint x: 554, startPoint y: 490, endPoint x: 245, endPoint y: 472, distance: 309.5
click at [245, 472] on div "**********" at bounding box center [637, 353] width 1274 height 706
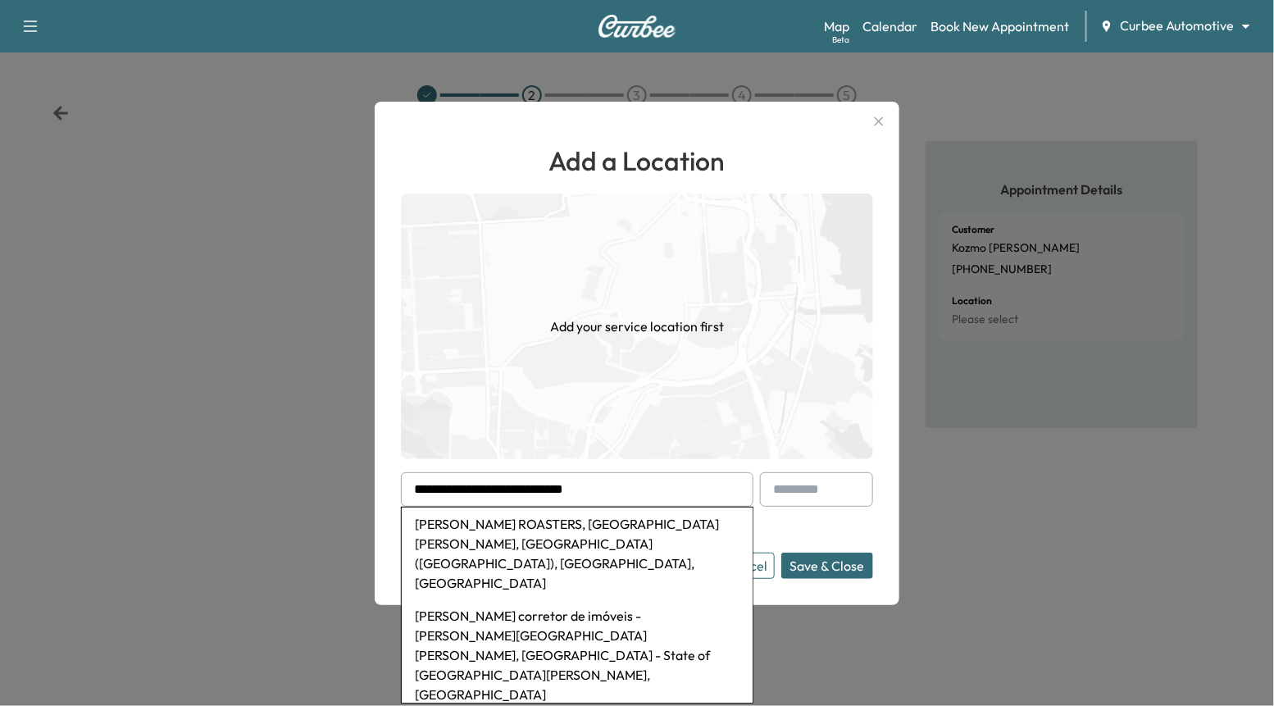
click at [505, 477] on input "**********" at bounding box center [577, 489] width 352 height 34
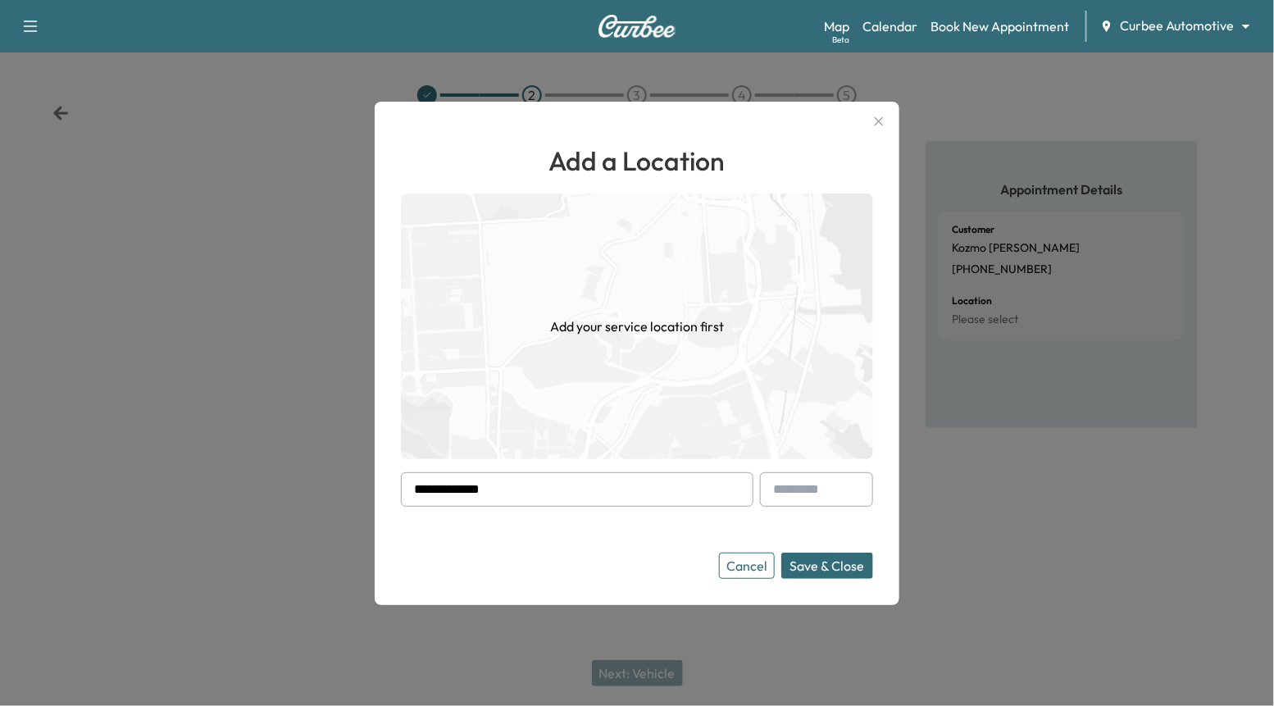
click at [781, 552] on button "Save & Close" at bounding box center [827, 565] width 92 height 26
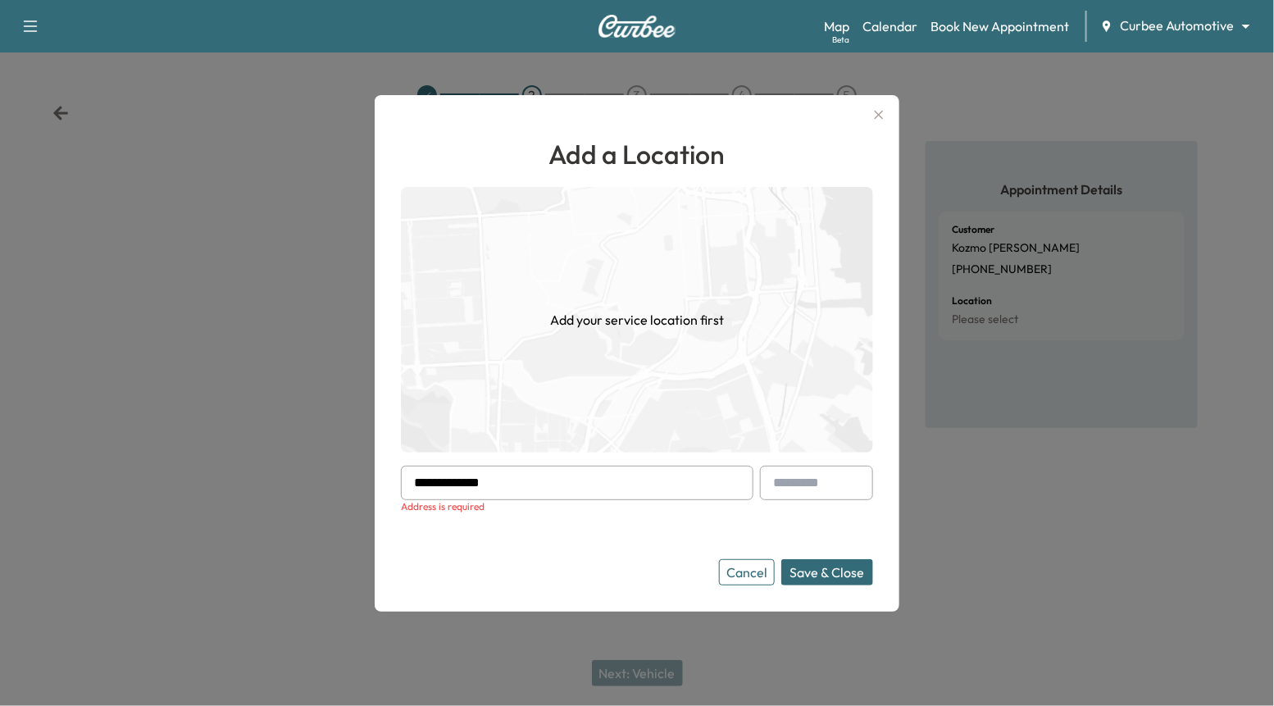
drag, startPoint x: 432, startPoint y: 486, endPoint x: 388, endPoint y: 483, distance: 44.4
click at [388, 483] on div "**********" at bounding box center [637, 353] width 525 height 516
drag, startPoint x: 550, startPoint y: 485, endPoint x: 458, endPoint y: 484, distance: 91.8
click at [458, 484] on input "**********" at bounding box center [577, 483] width 352 height 34
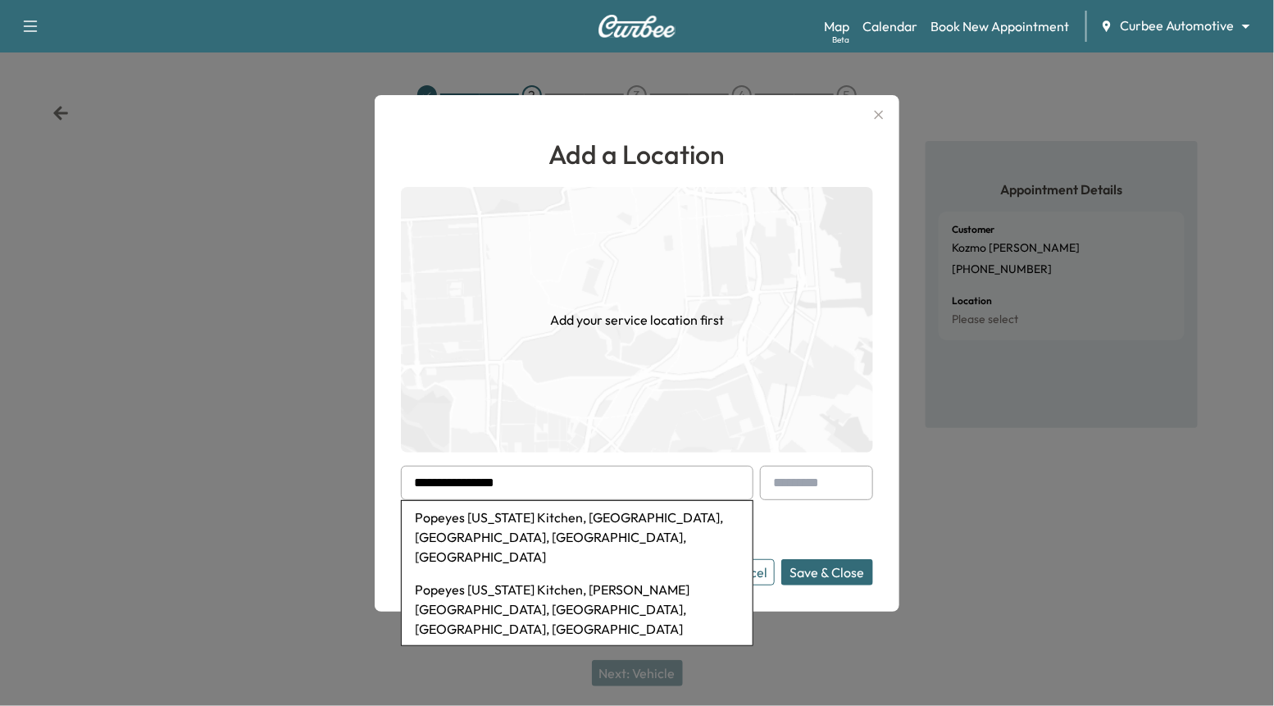
click at [537, 535] on li "Popeyes Louisiana Kitchen, Van Nuys Boulevard, Pacoima, CA, USA" at bounding box center [577, 537] width 351 height 72
type input "**********"
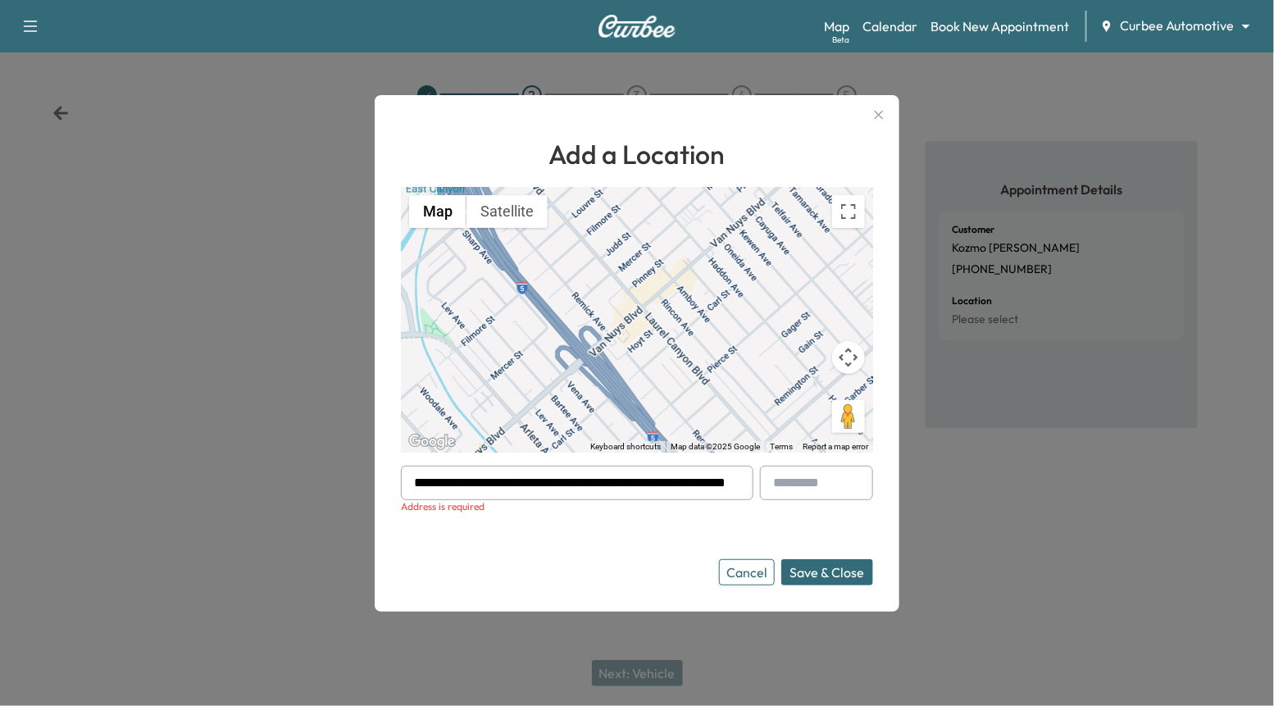
click at [847, 570] on button "Save & Close" at bounding box center [827, 572] width 92 height 26
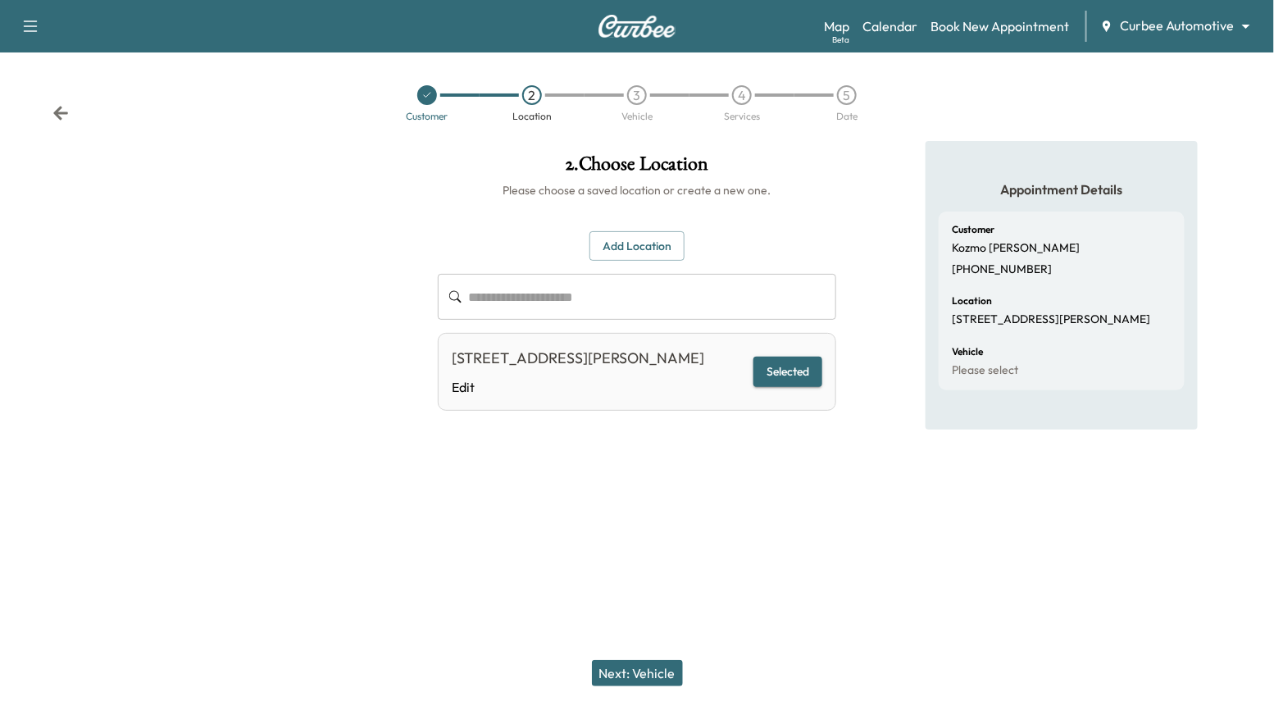
click at [664, 673] on button "Next: Vehicle" at bounding box center [637, 673] width 91 height 26
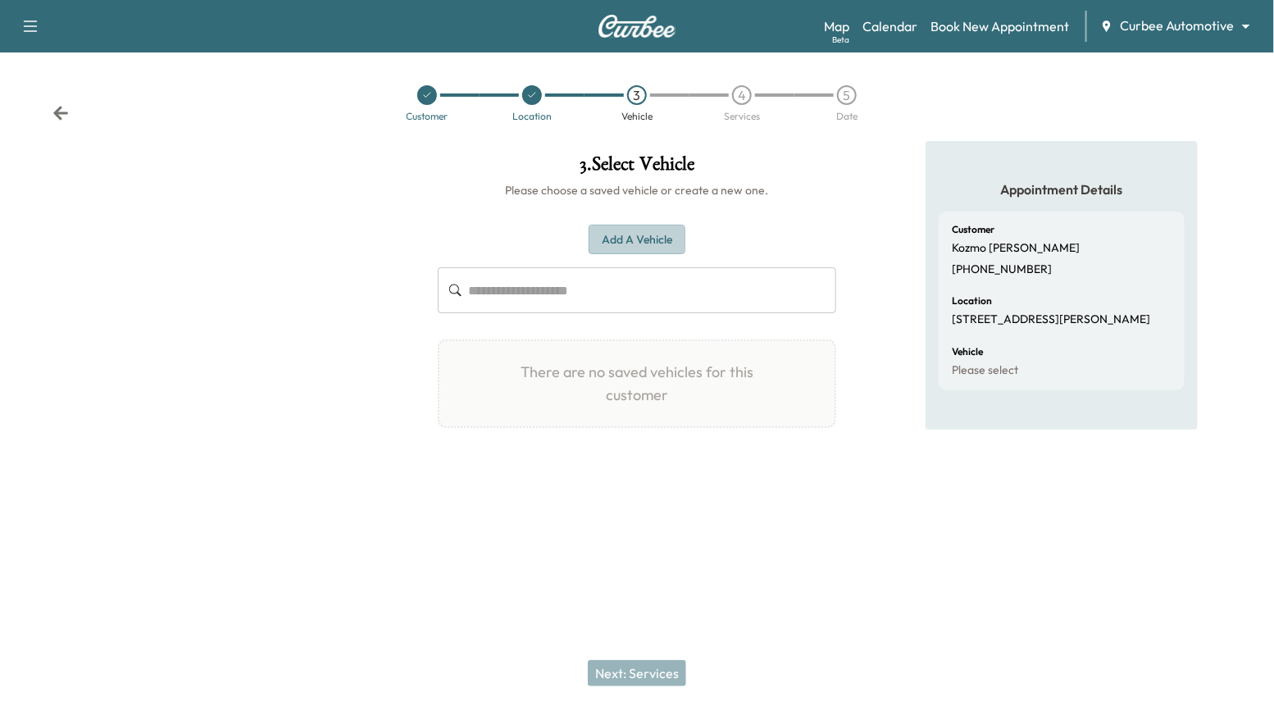
click at [634, 239] on button "Add a Vehicle" at bounding box center [637, 240] width 97 height 30
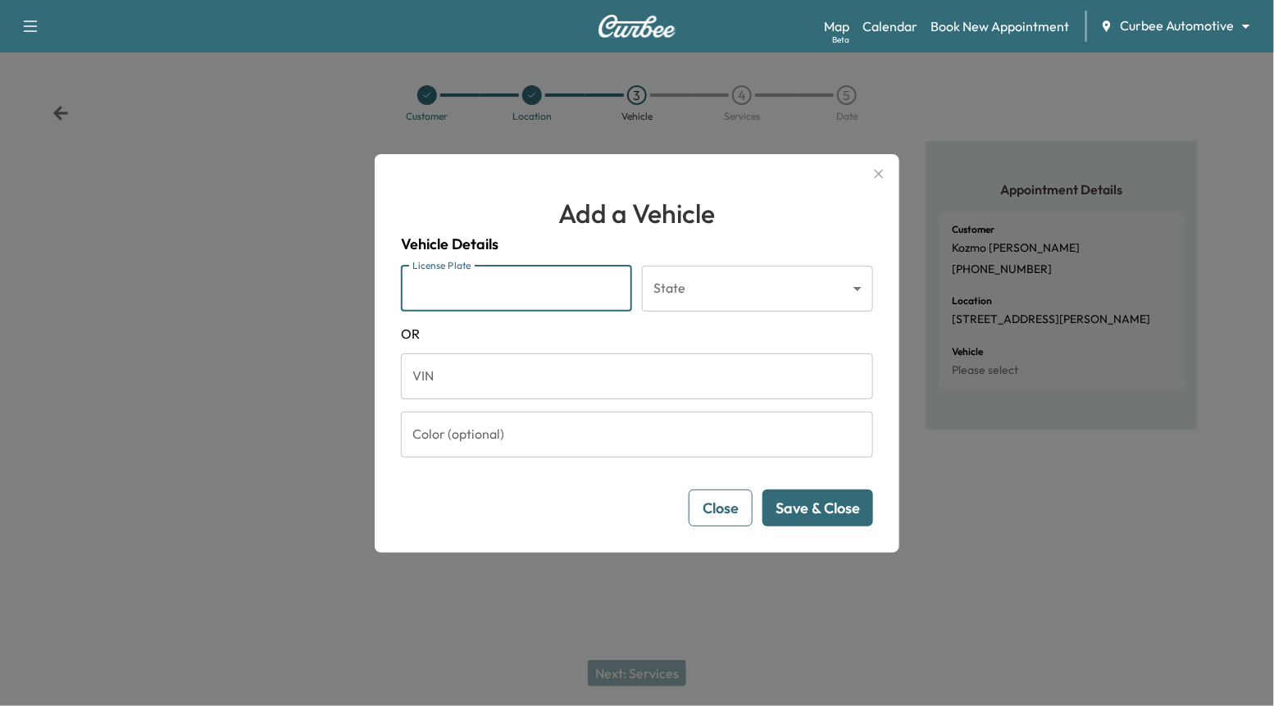
click at [598, 283] on input "License Plate" at bounding box center [516, 289] width 231 height 46
click at [670, 372] on input "VIN" at bounding box center [637, 376] width 472 height 46
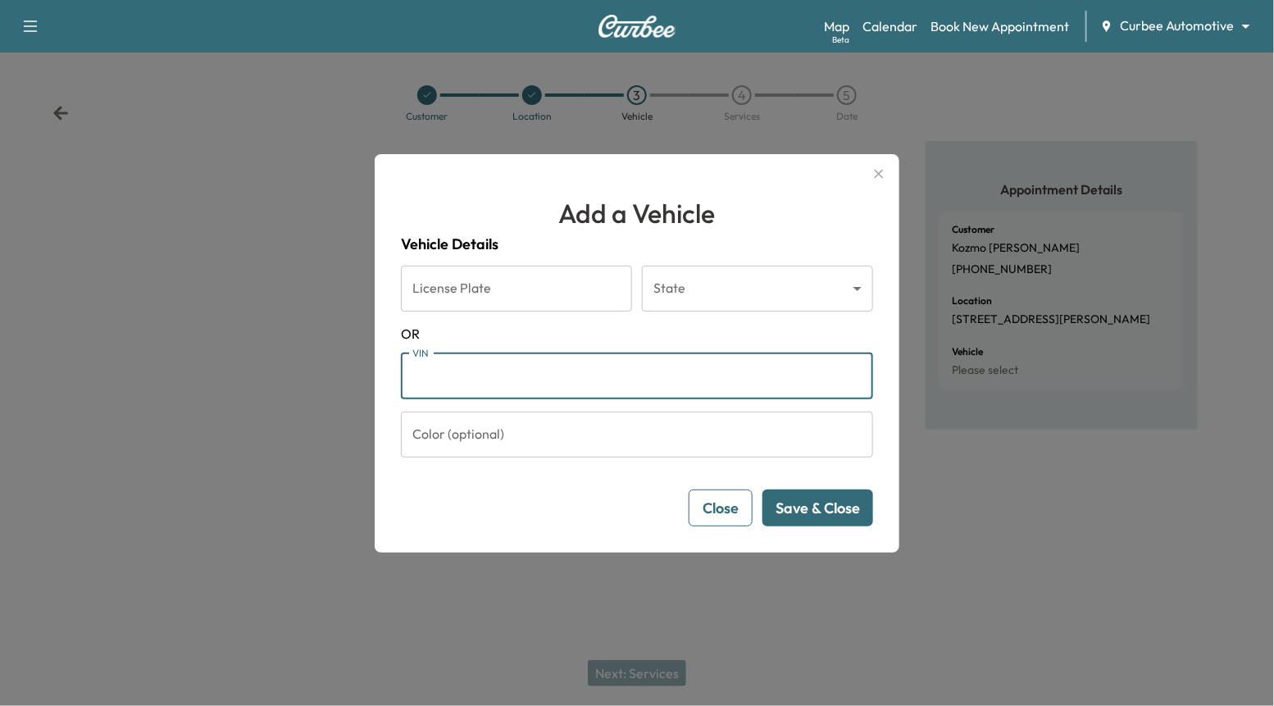
paste input "**********"
type input "**********"
click at [809, 508] on button "Save & Close" at bounding box center [817, 507] width 111 height 37
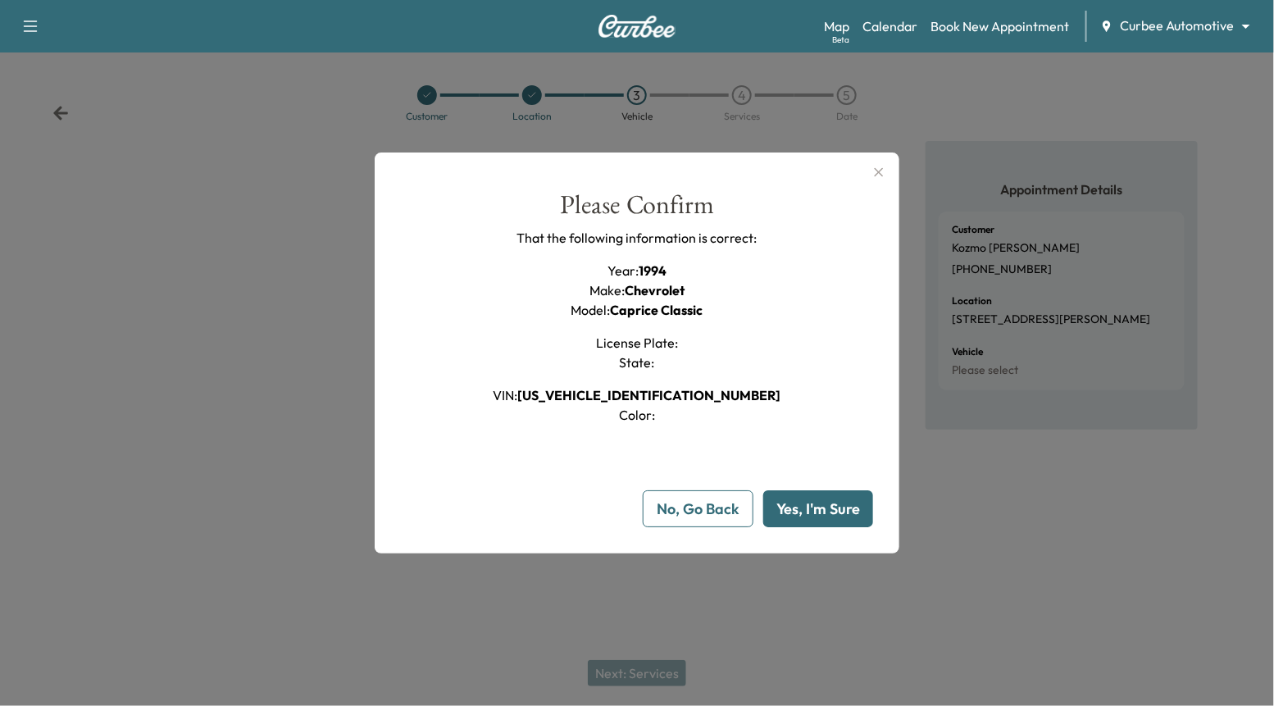
click at [809, 508] on button "Yes, I'm Sure" at bounding box center [818, 508] width 110 height 37
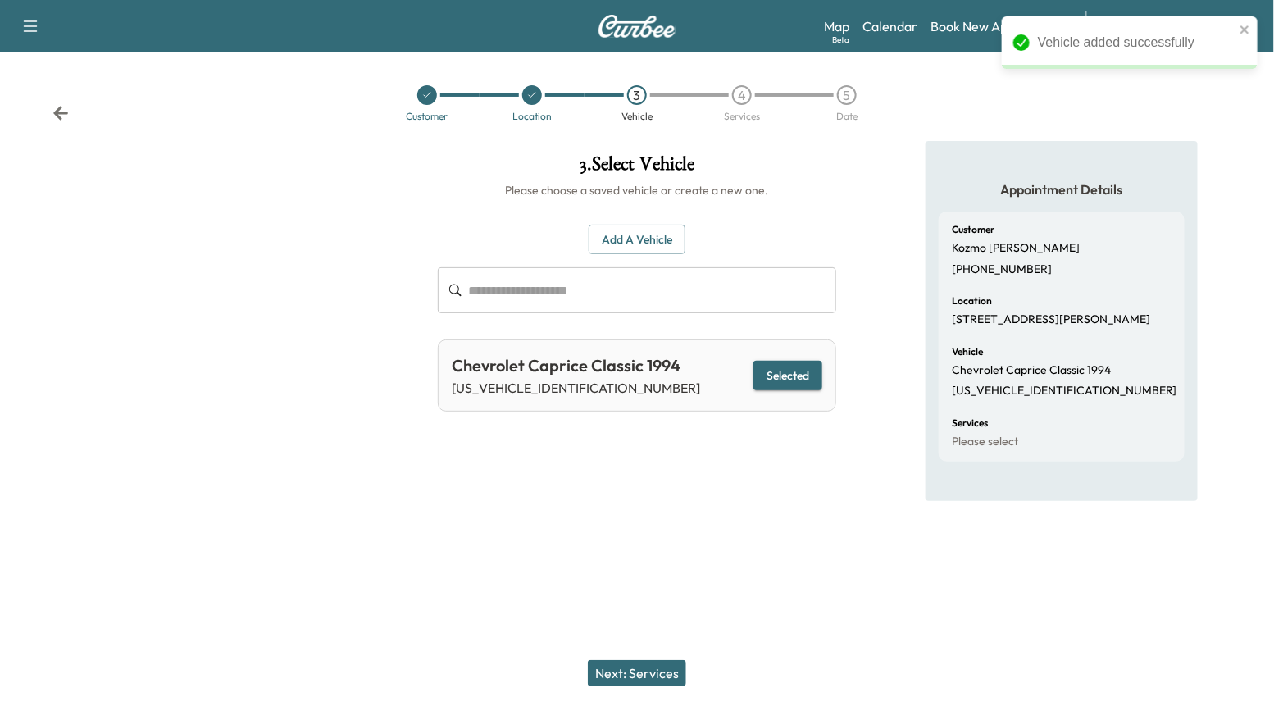
click at [639, 665] on button "Next: Services" at bounding box center [637, 673] width 98 height 26
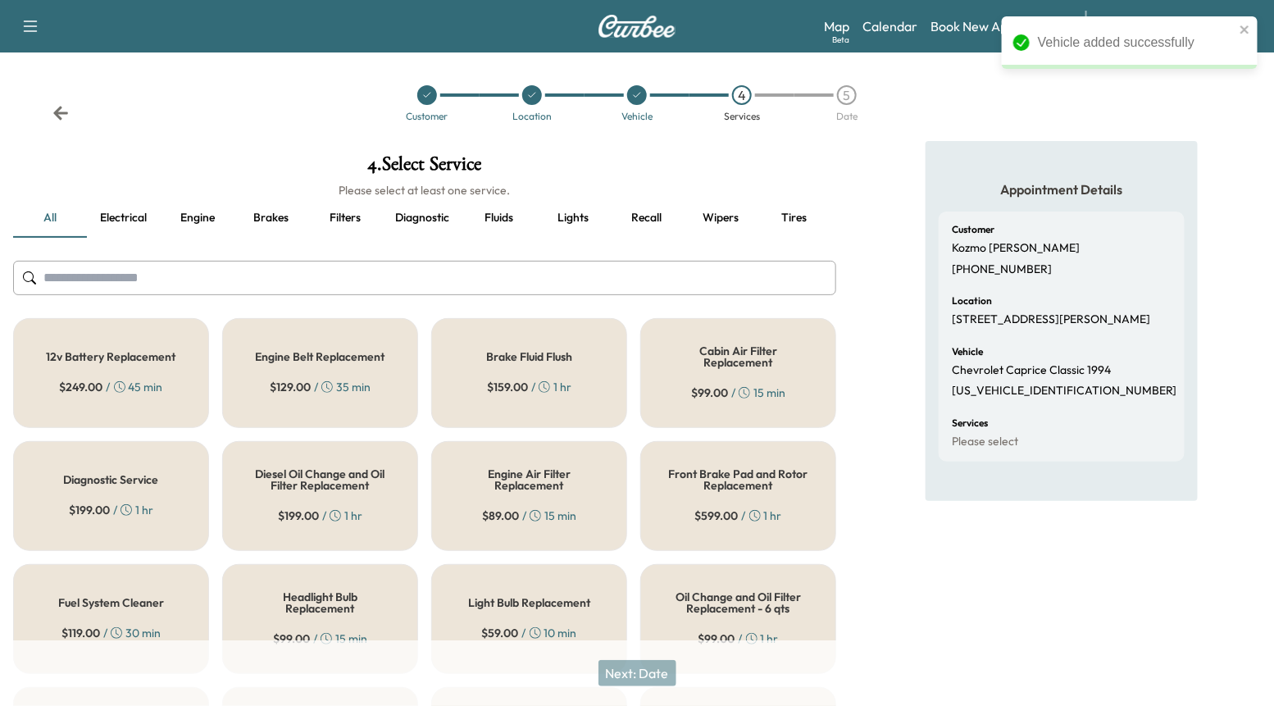
click at [803, 214] on button "Tires" at bounding box center [794, 217] width 74 height 39
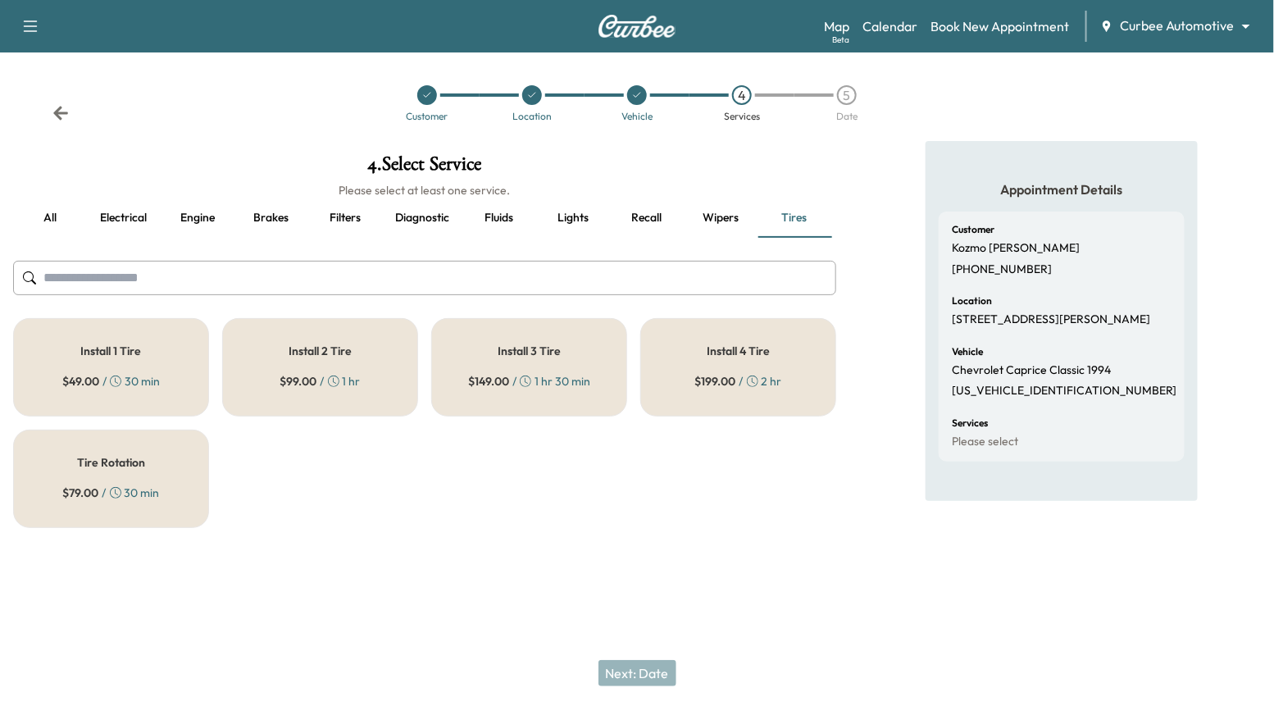
click at [402, 350] on div "Install 2 Tire $ 99.00 / 1 hr" at bounding box center [320, 367] width 196 height 98
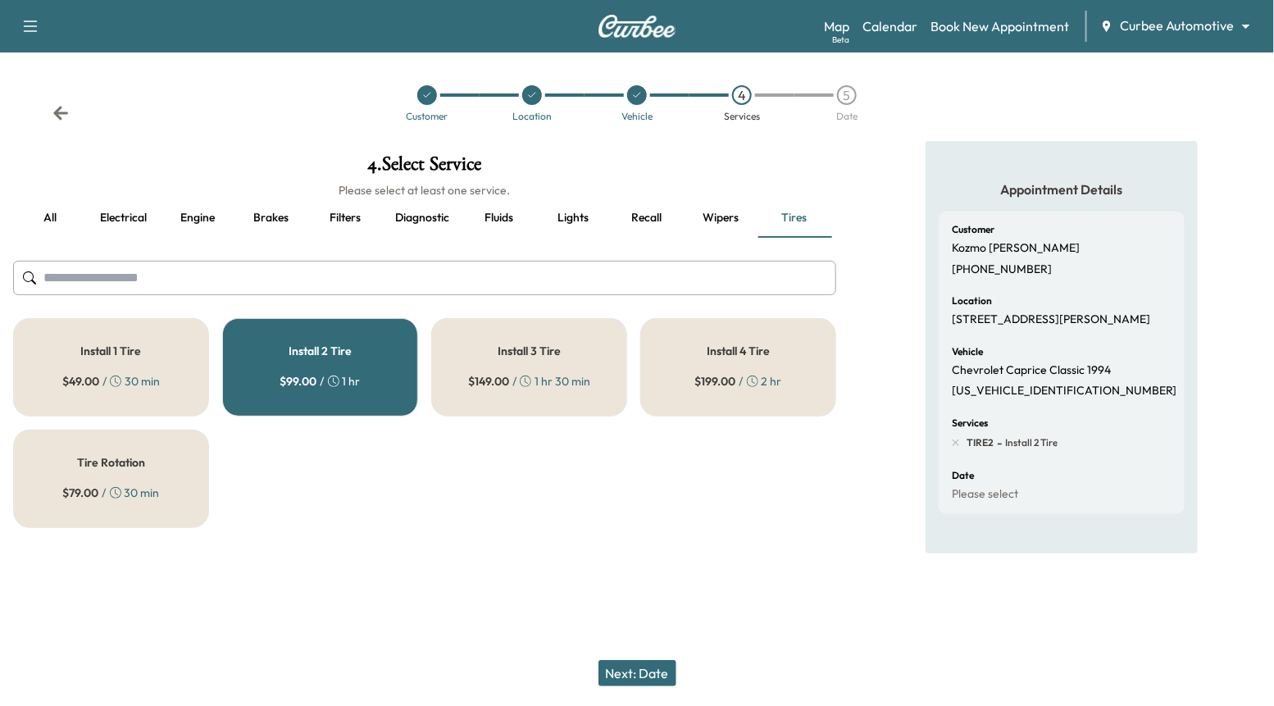
click at [711, 369] on div "Install 4 Tire $ 199.00 / 2 hr" at bounding box center [738, 367] width 196 height 98
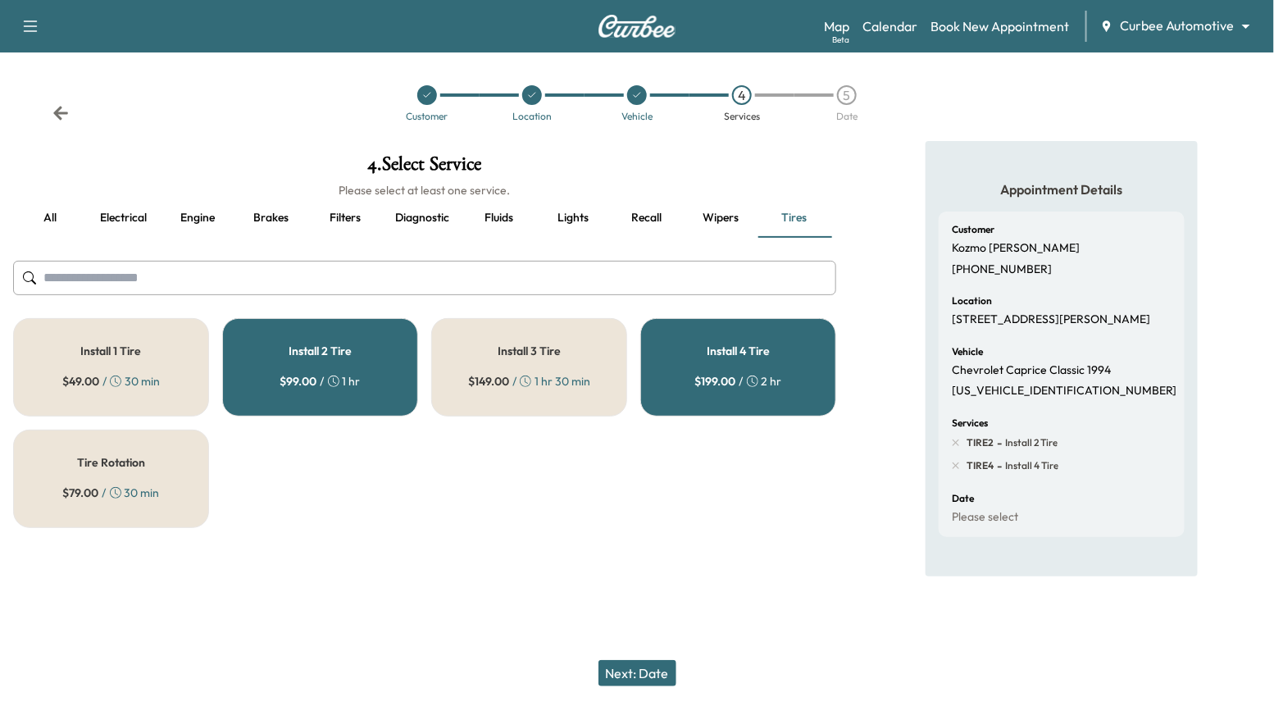
click at [347, 347] on h5 "Install 2 Tire" at bounding box center [320, 350] width 63 height 11
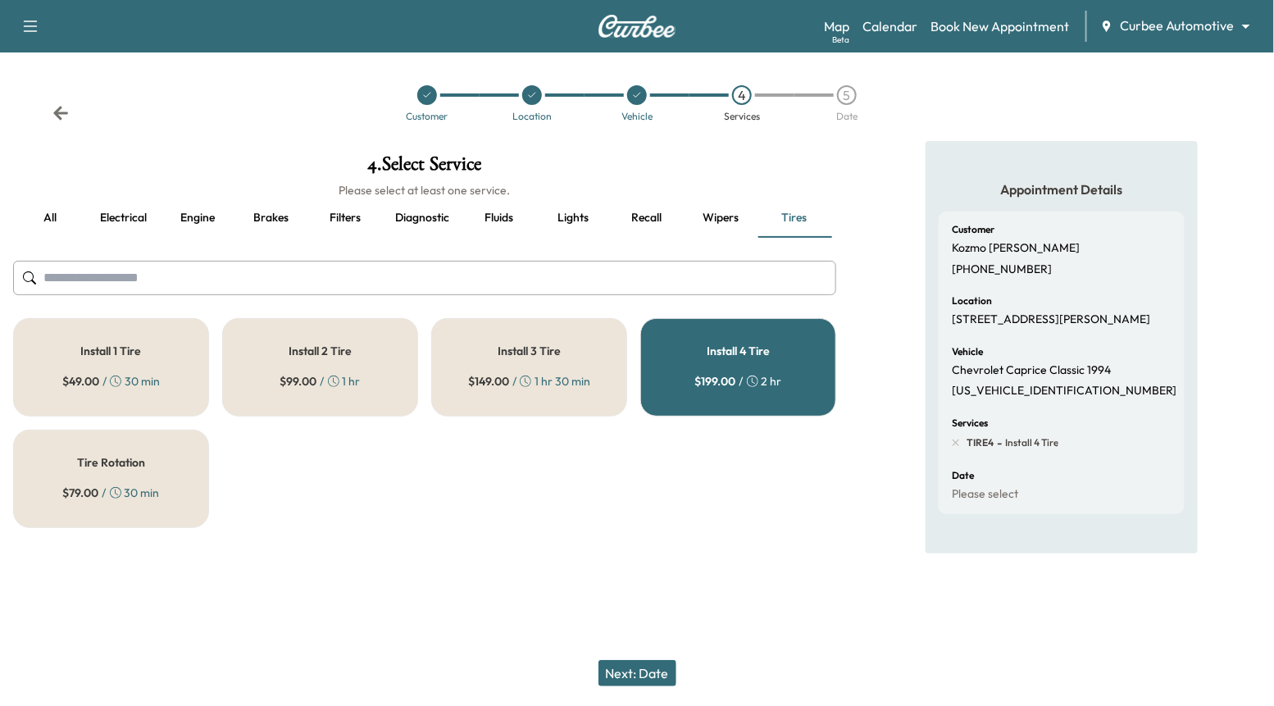
click at [193, 446] on div "Tire Rotation $ 79.00 / 30 min" at bounding box center [111, 479] width 196 height 98
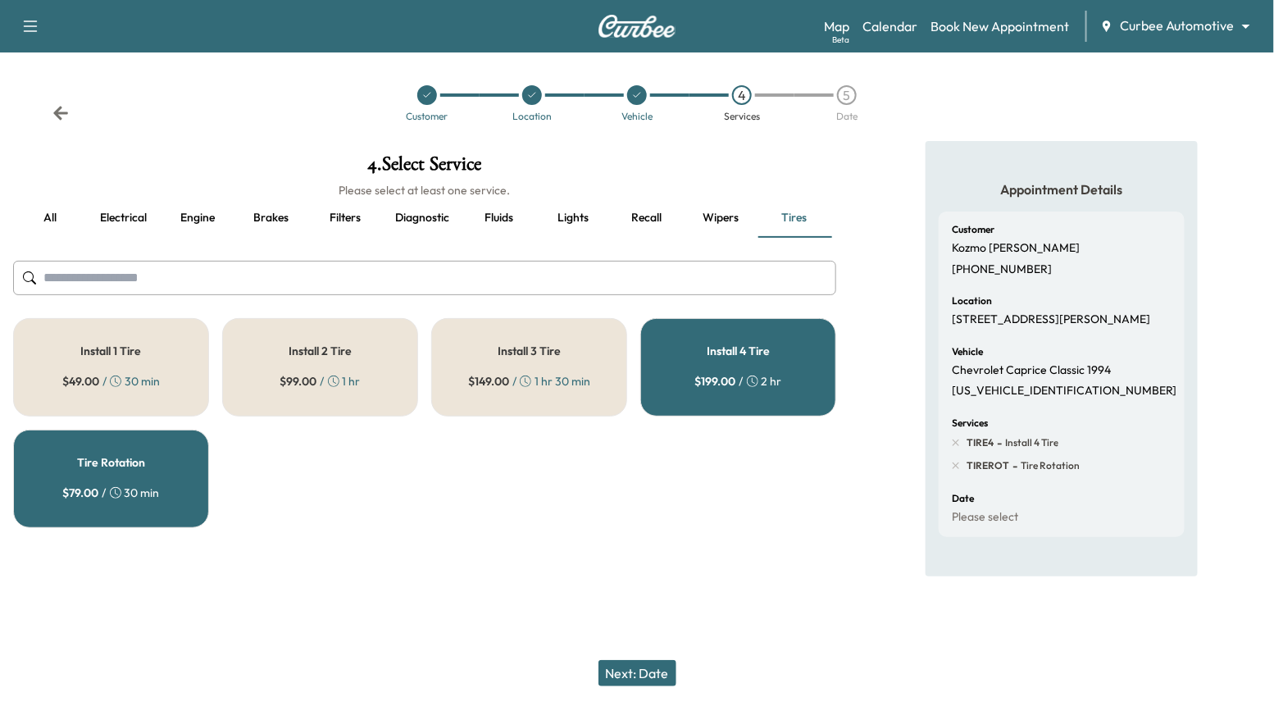
click at [628, 678] on button "Next: Date" at bounding box center [637, 673] width 78 height 26
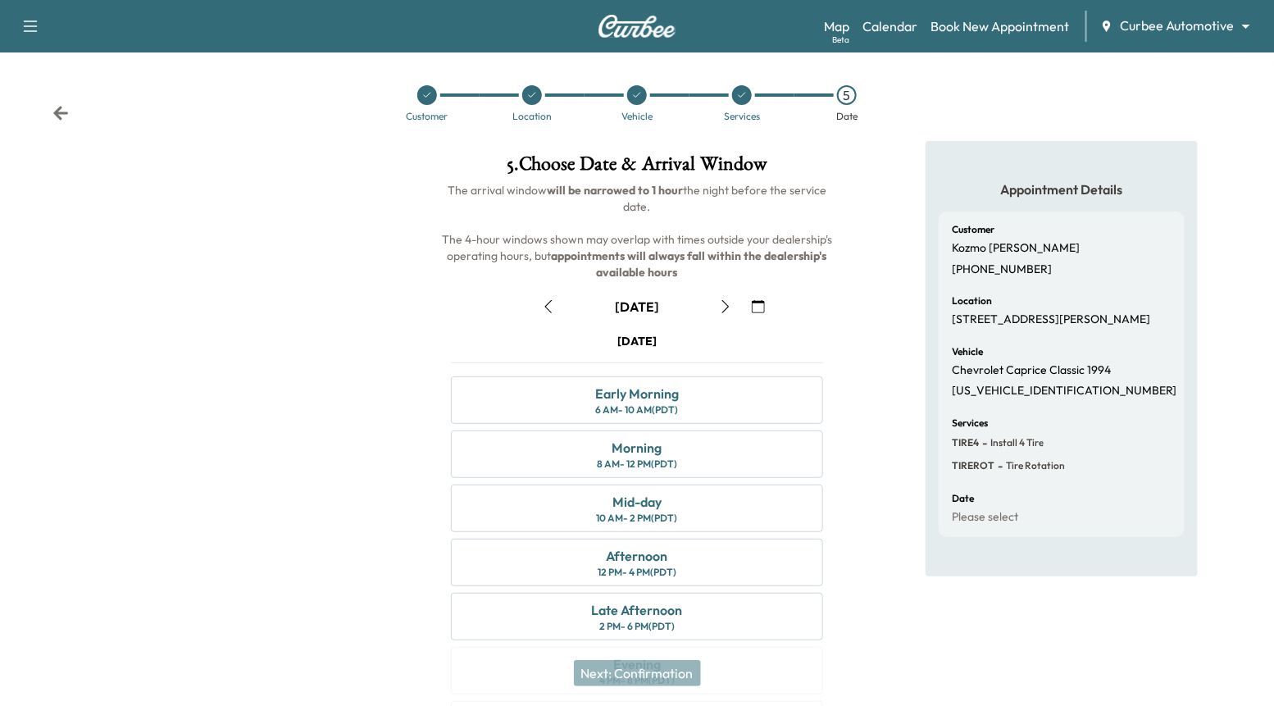
click at [553, 301] on icon "button" at bounding box center [548, 306] width 13 height 13
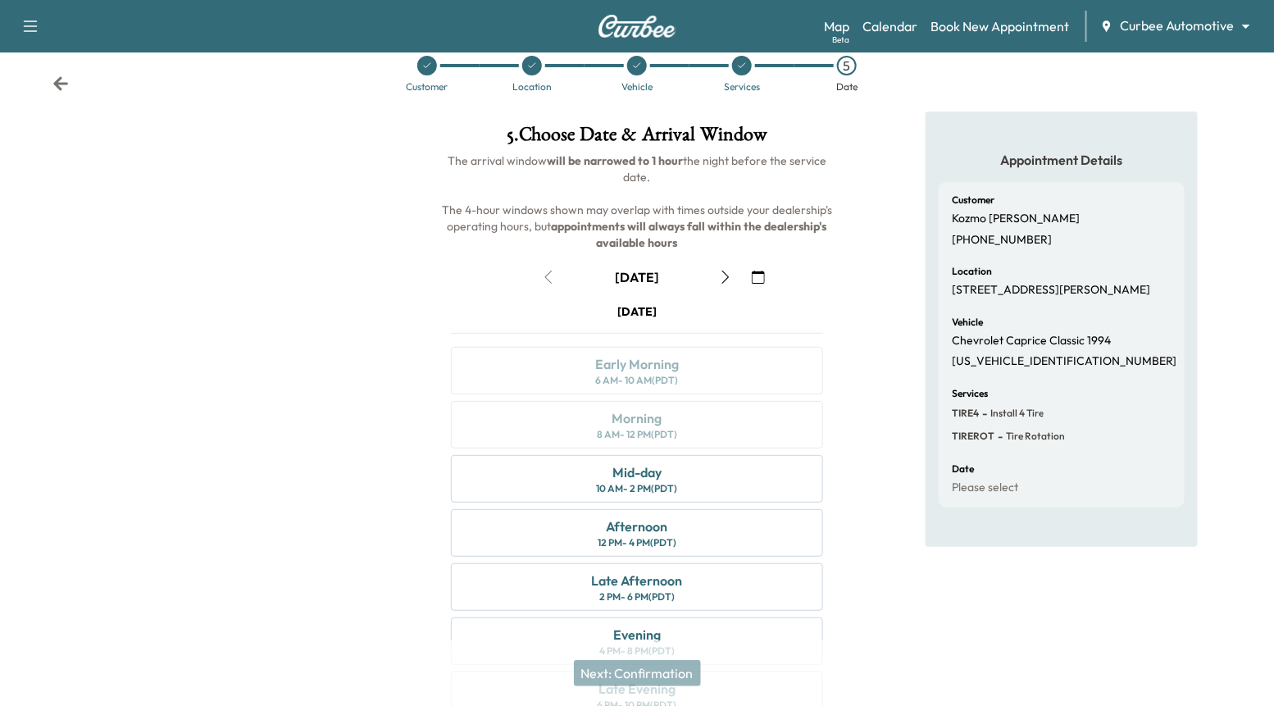
scroll to position [47, 0]
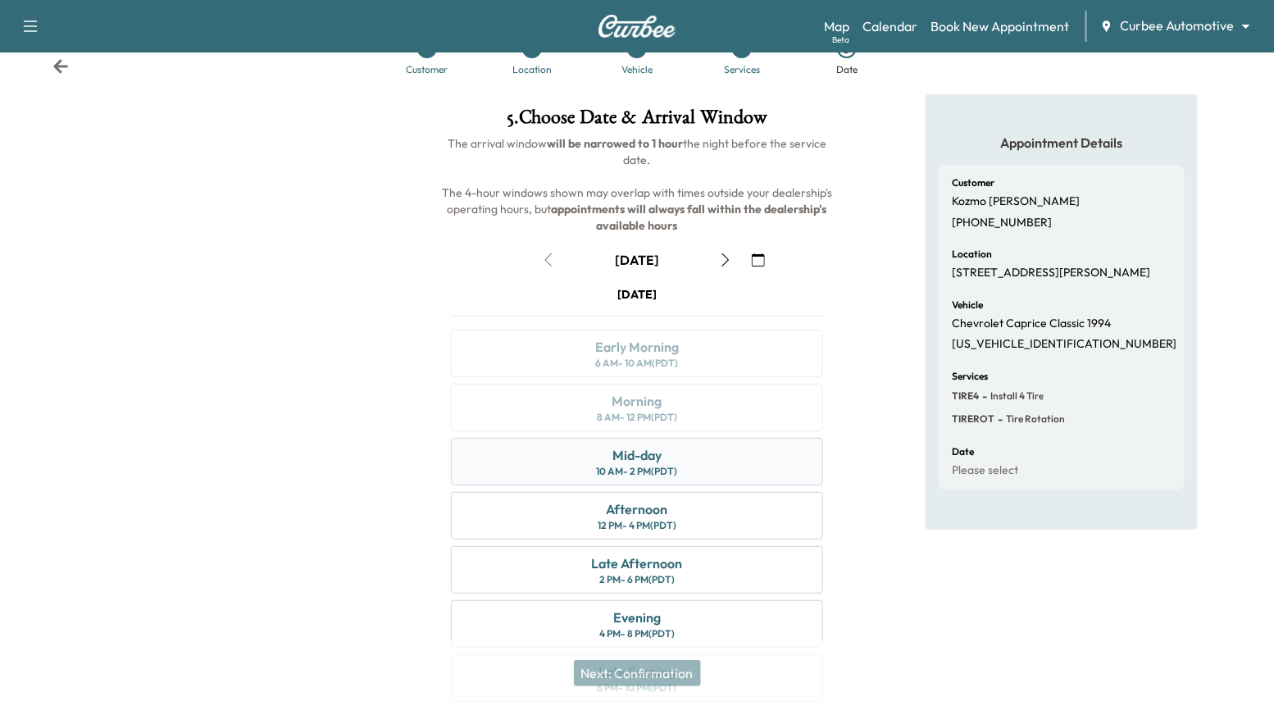
click at [692, 464] on div "Mid-day 10 AM - 2 PM (PDT)" at bounding box center [637, 462] width 372 height 48
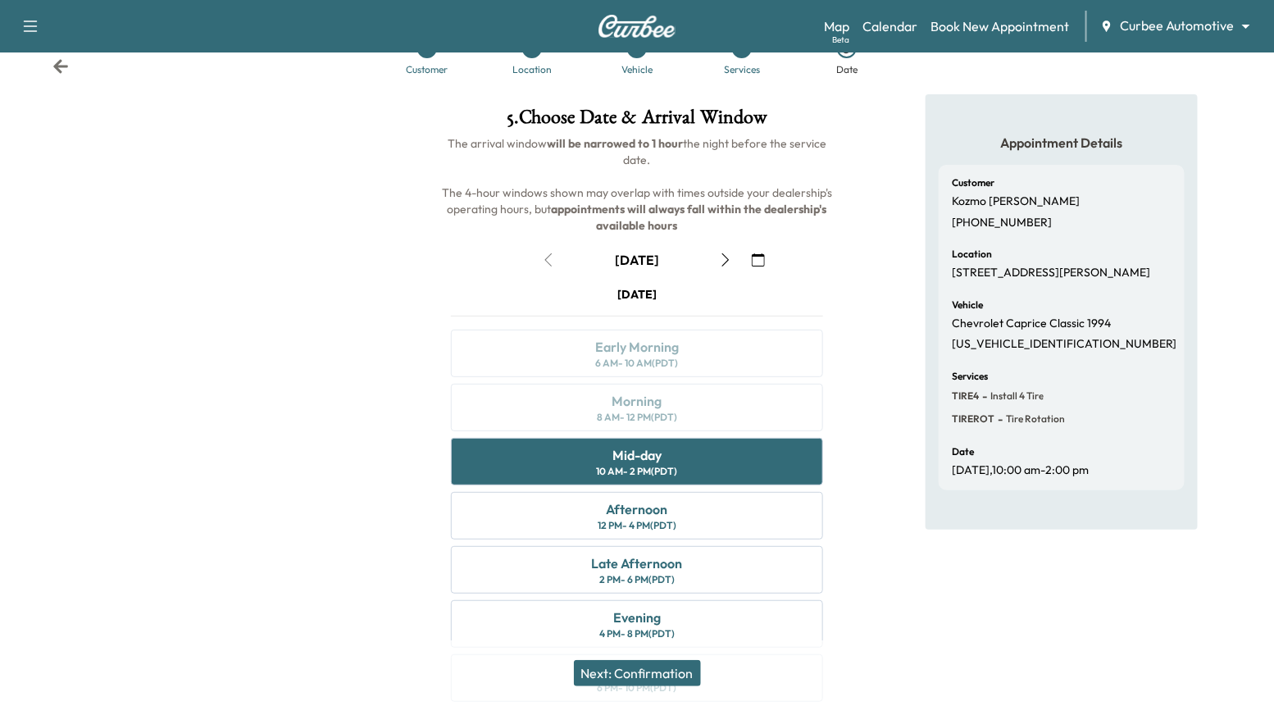
click at [670, 670] on button "Next: Confirmation" at bounding box center [637, 673] width 127 height 26
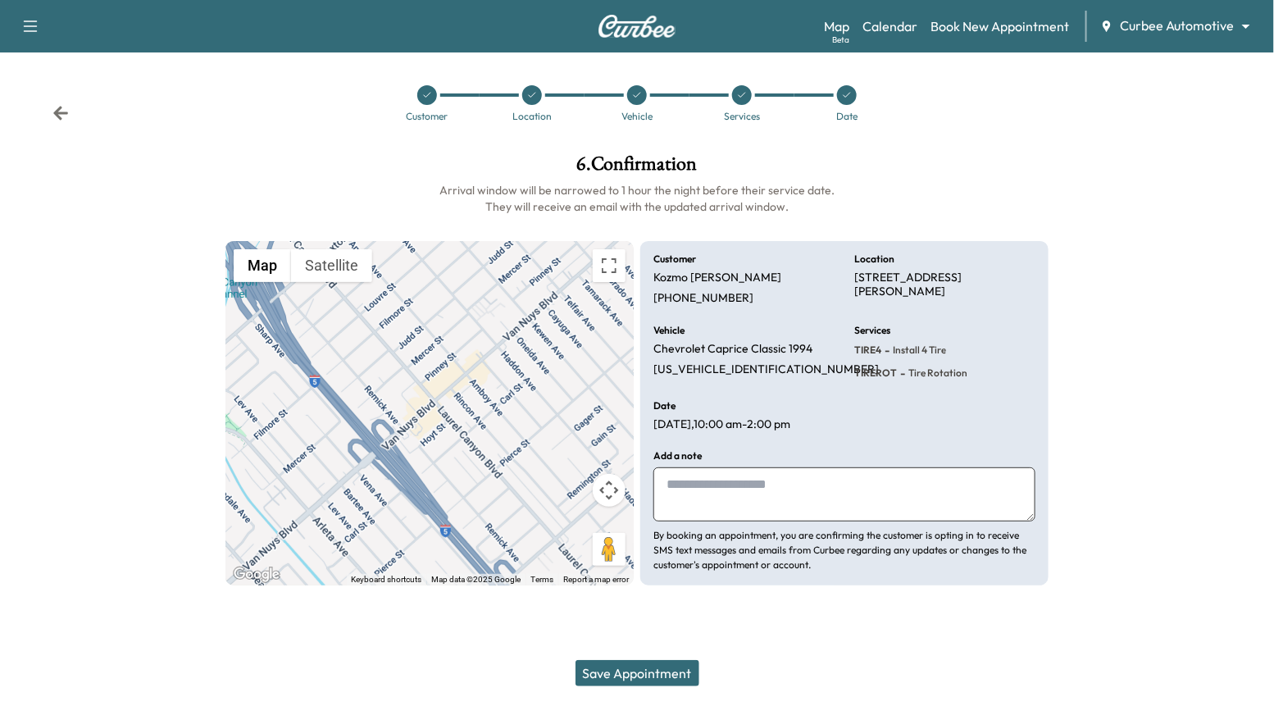
click at [663, 664] on button "Save Appointment" at bounding box center [637, 673] width 124 height 26
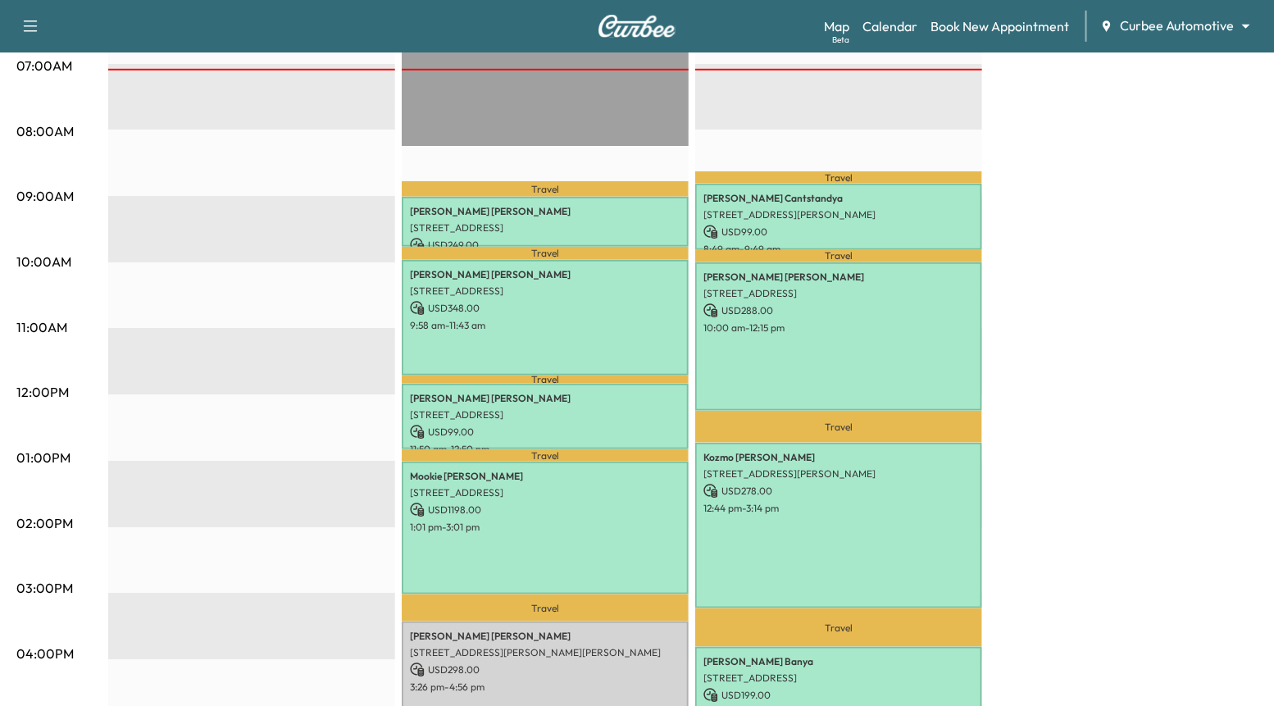
scroll to position [390, 0]
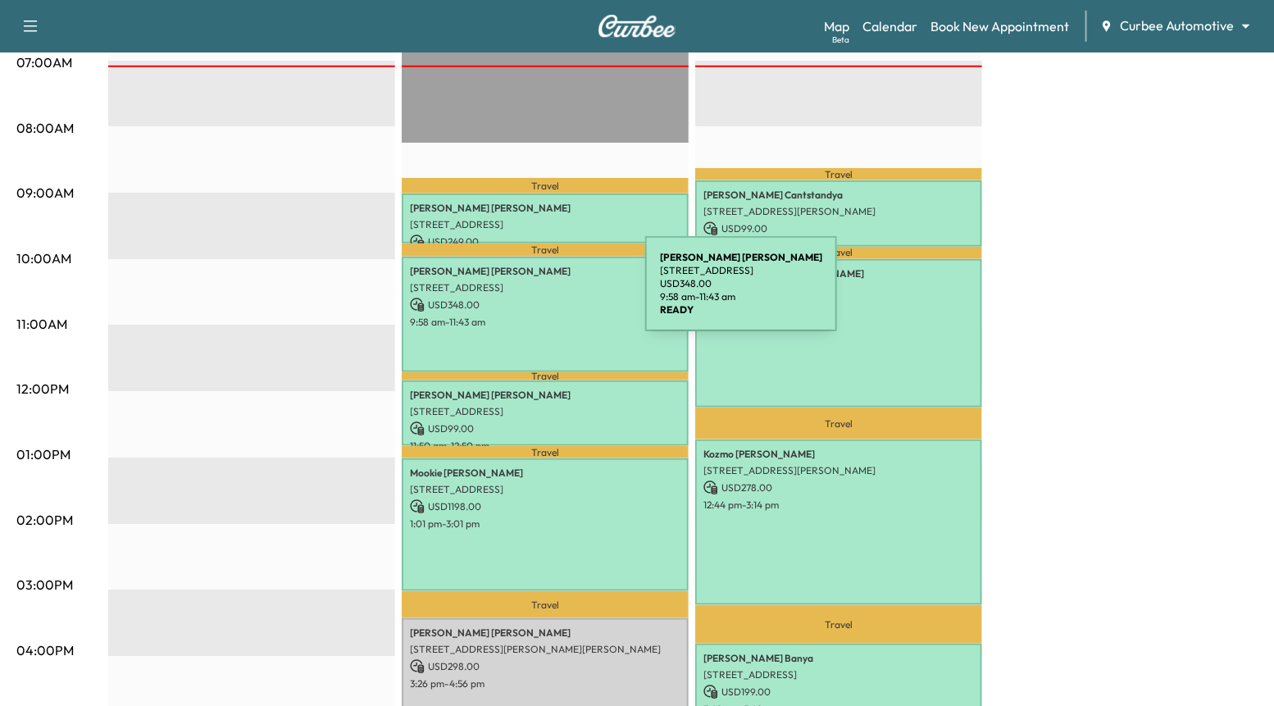
click at [522, 293] on div "Michael Schumacher 5155 Old Scandia Ln, Calabasas, CA 91302, USA USD 348.00 9:5…" at bounding box center [545, 315] width 287 height 116
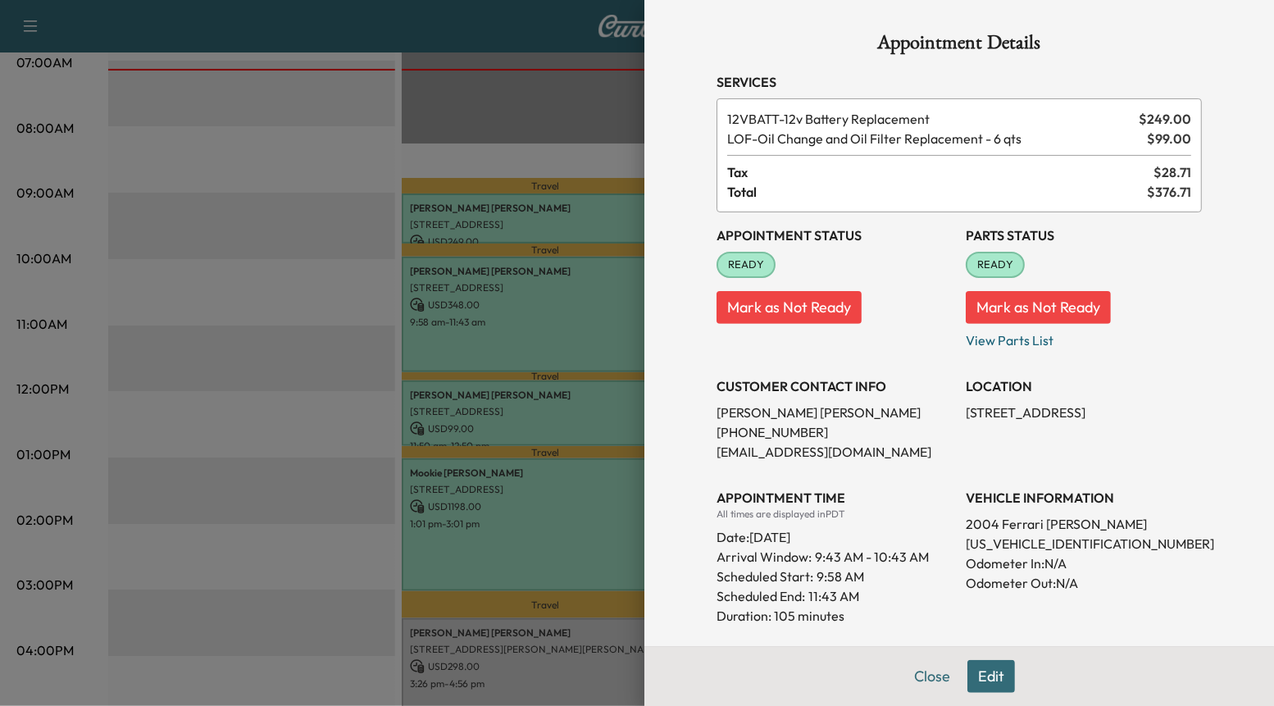
click at [357, 304] on div at bounding box center [637, 353] width 1274 height 706
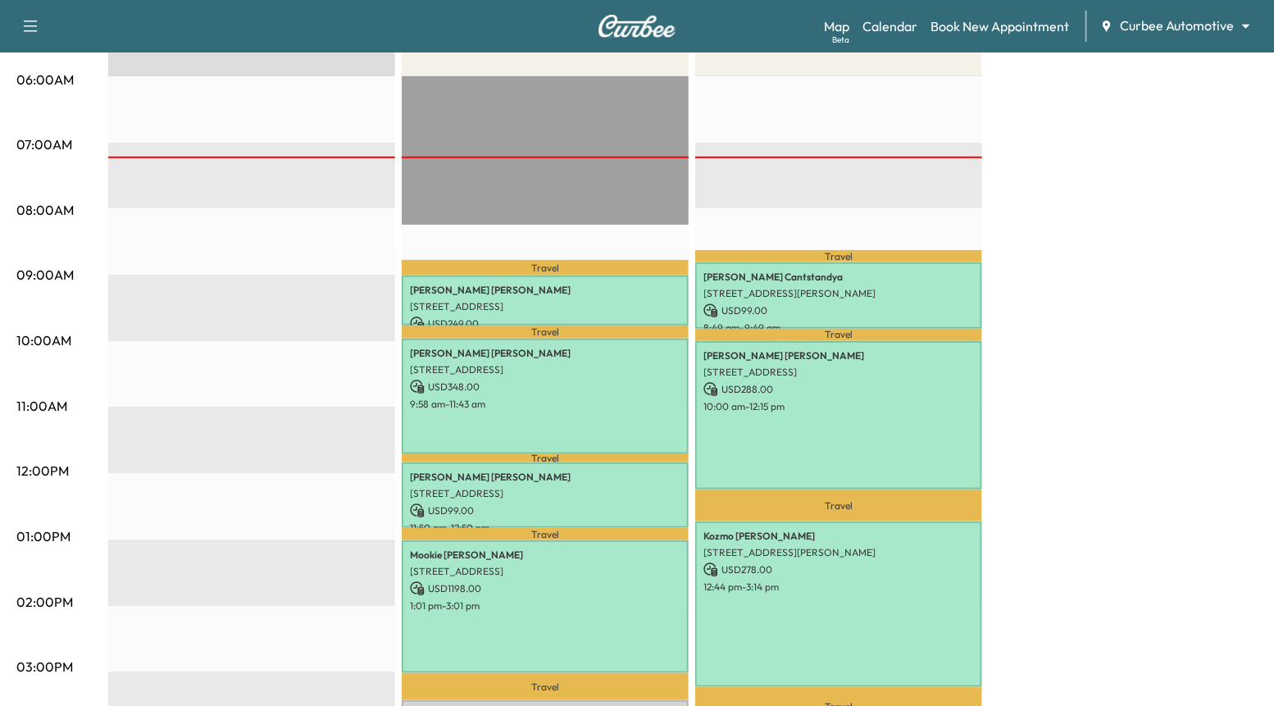
scroll to position [307, 0]
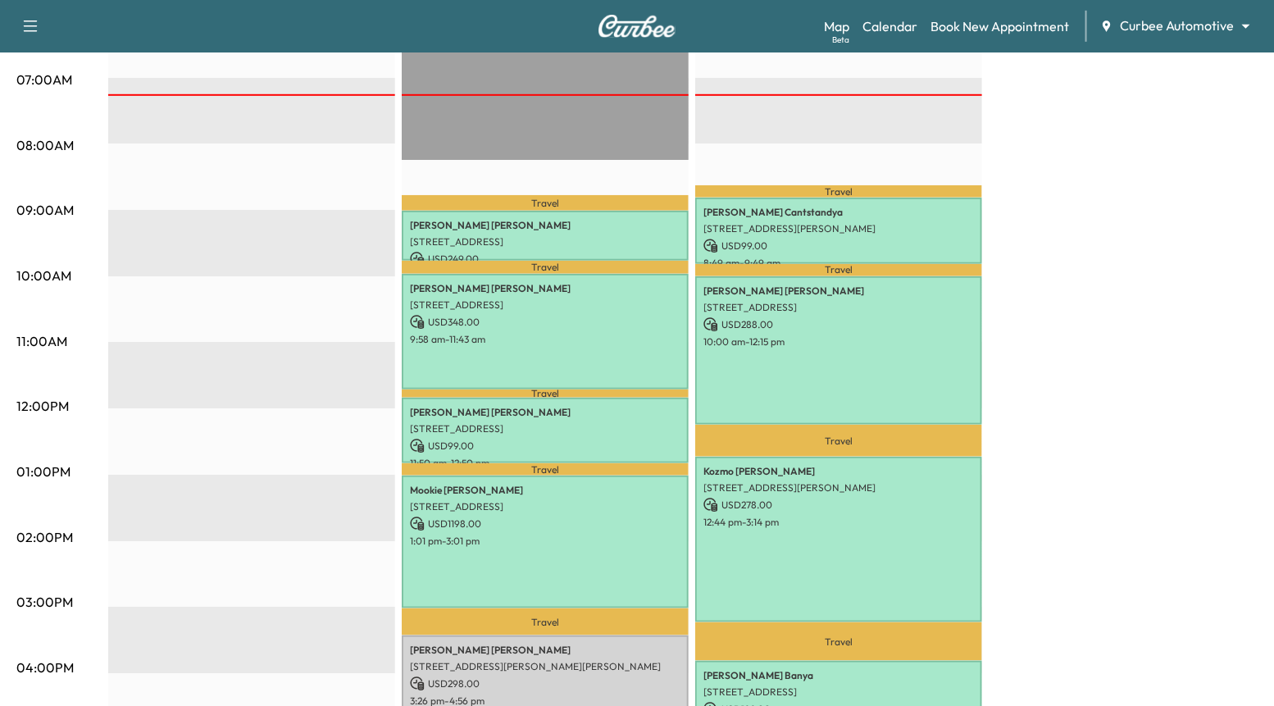
scroll to position [371, 0]
